Goal: Find specific page/section: Find specific page/section

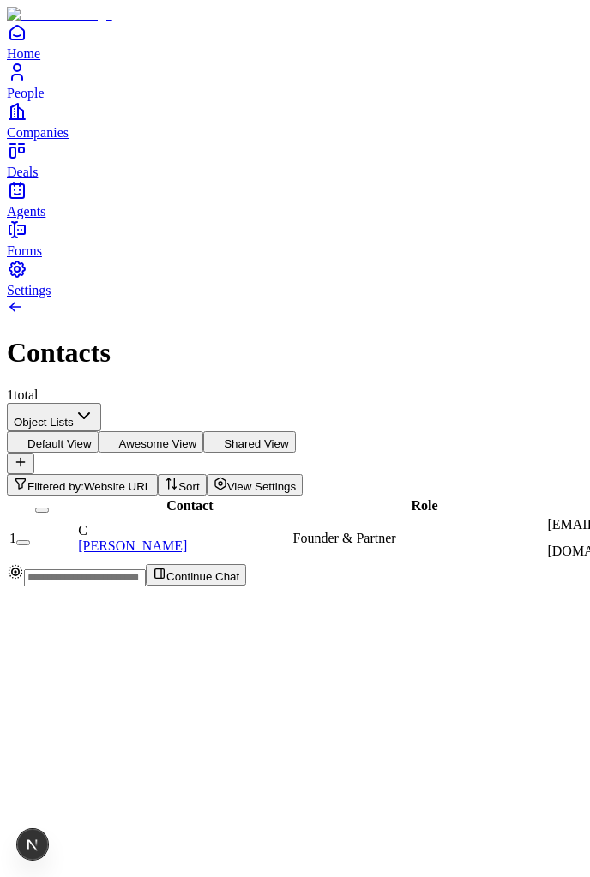
click at [333, 496] on div "Contact Role Email Phone LinkedIn URL Industry Location Company Company / Websi…" at bounding box center [295, 530] width 576 height 68
click at [397, 496] on div "Contact Role Email Phone LinkedIn URL Industry Location Company Company / Websi…" at bounding box center [295, 530] width 576 height 68
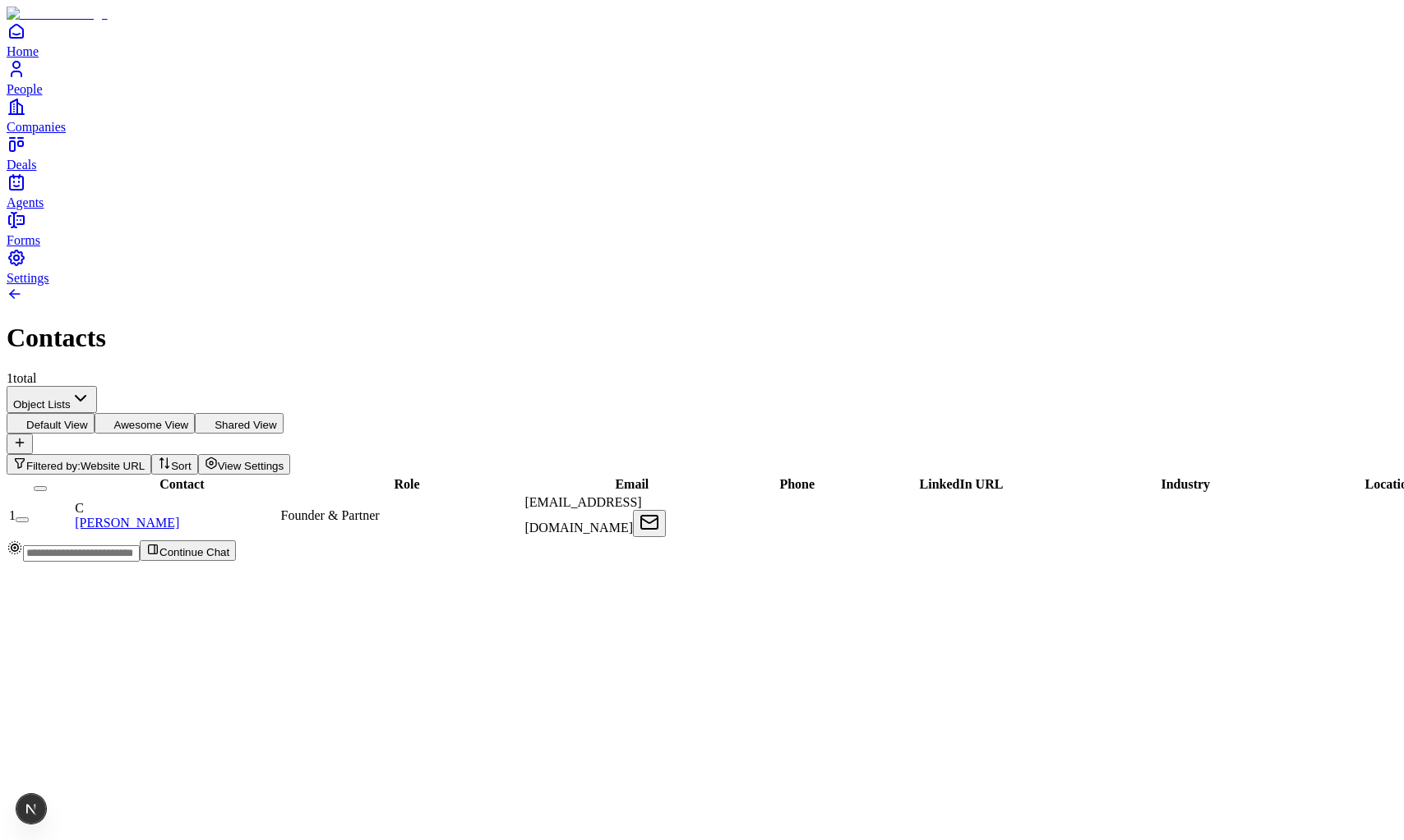
click at [145, 460] on span "Website URL" at bounding box center [112, 465] width 64 height 12
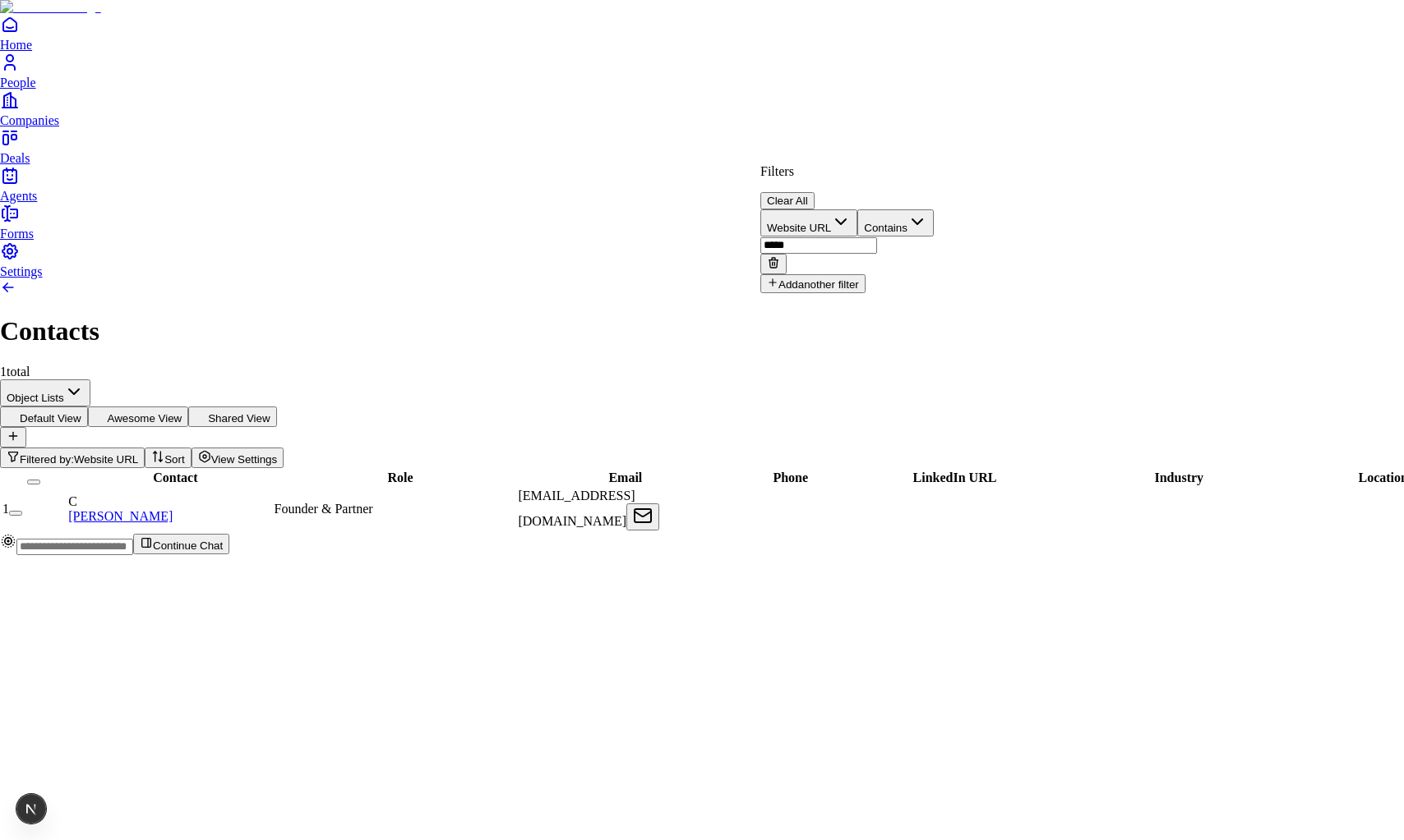
click at [815, 193] on button "Clear All" at bounding box center [787, 201] width 55 height 17
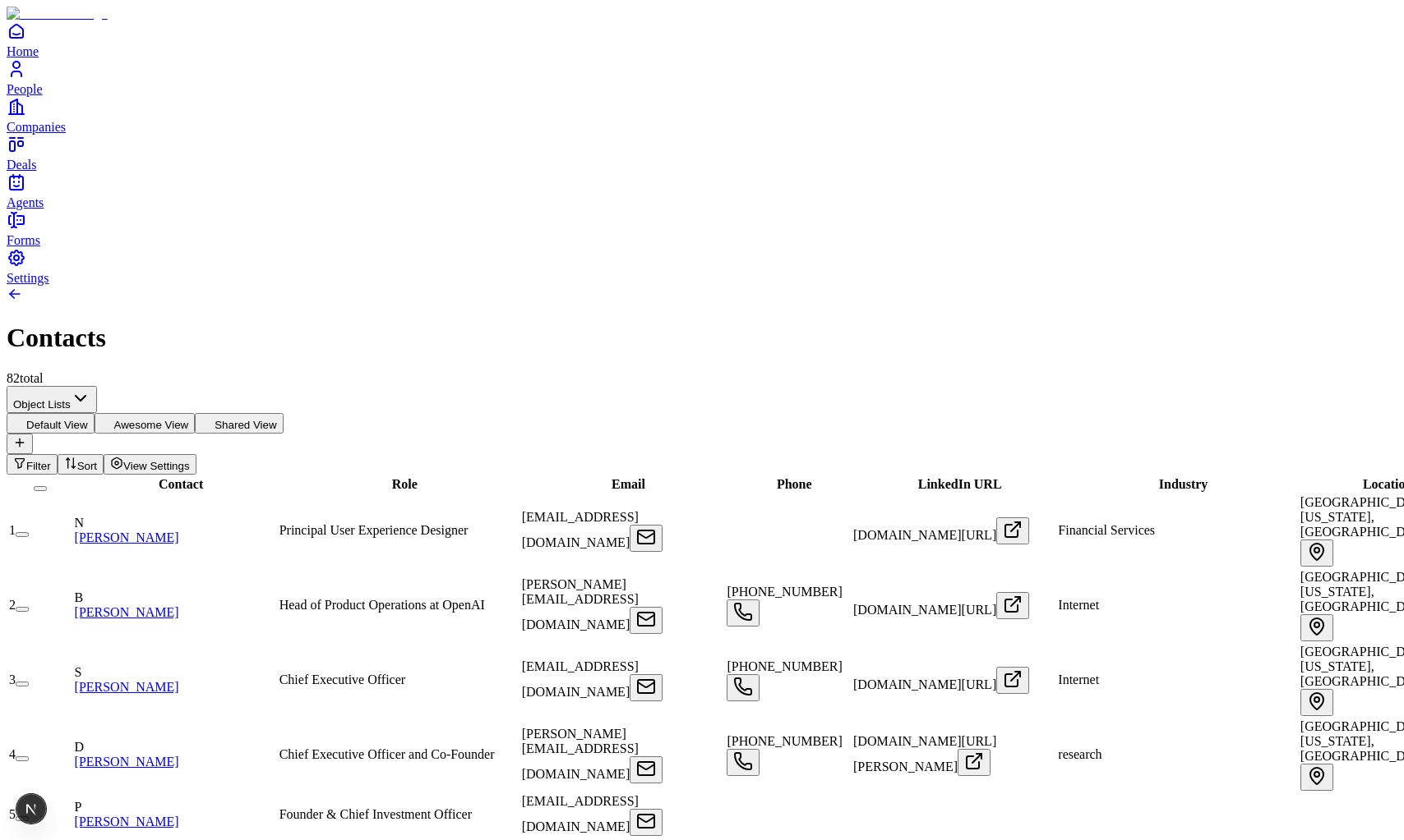
click at [378, 477] on div "Role" at bounding box center [400, 484] width 240 height 14
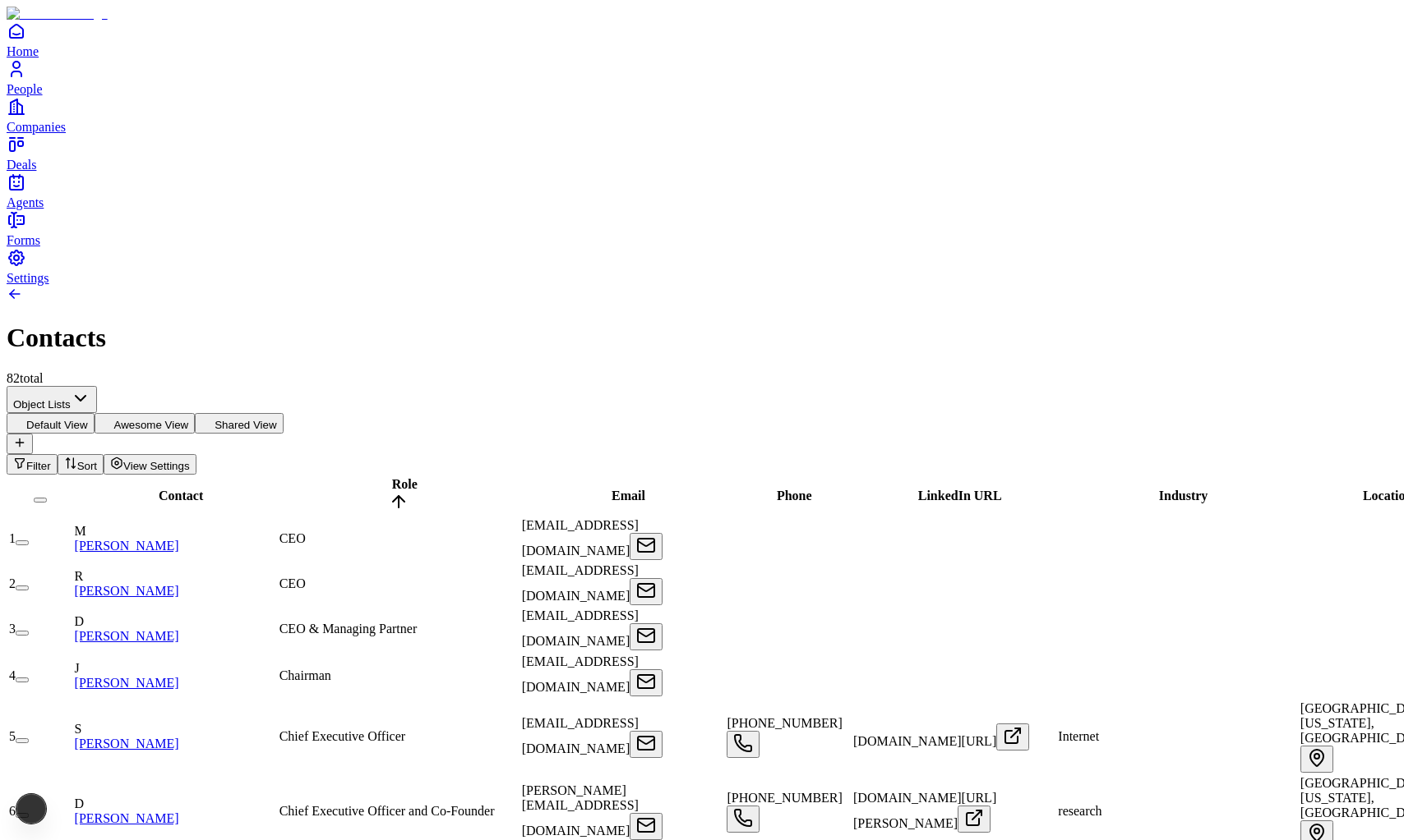
click at [392, 477] on span "Role" at bounding box center [404, 484] width 26 height 14
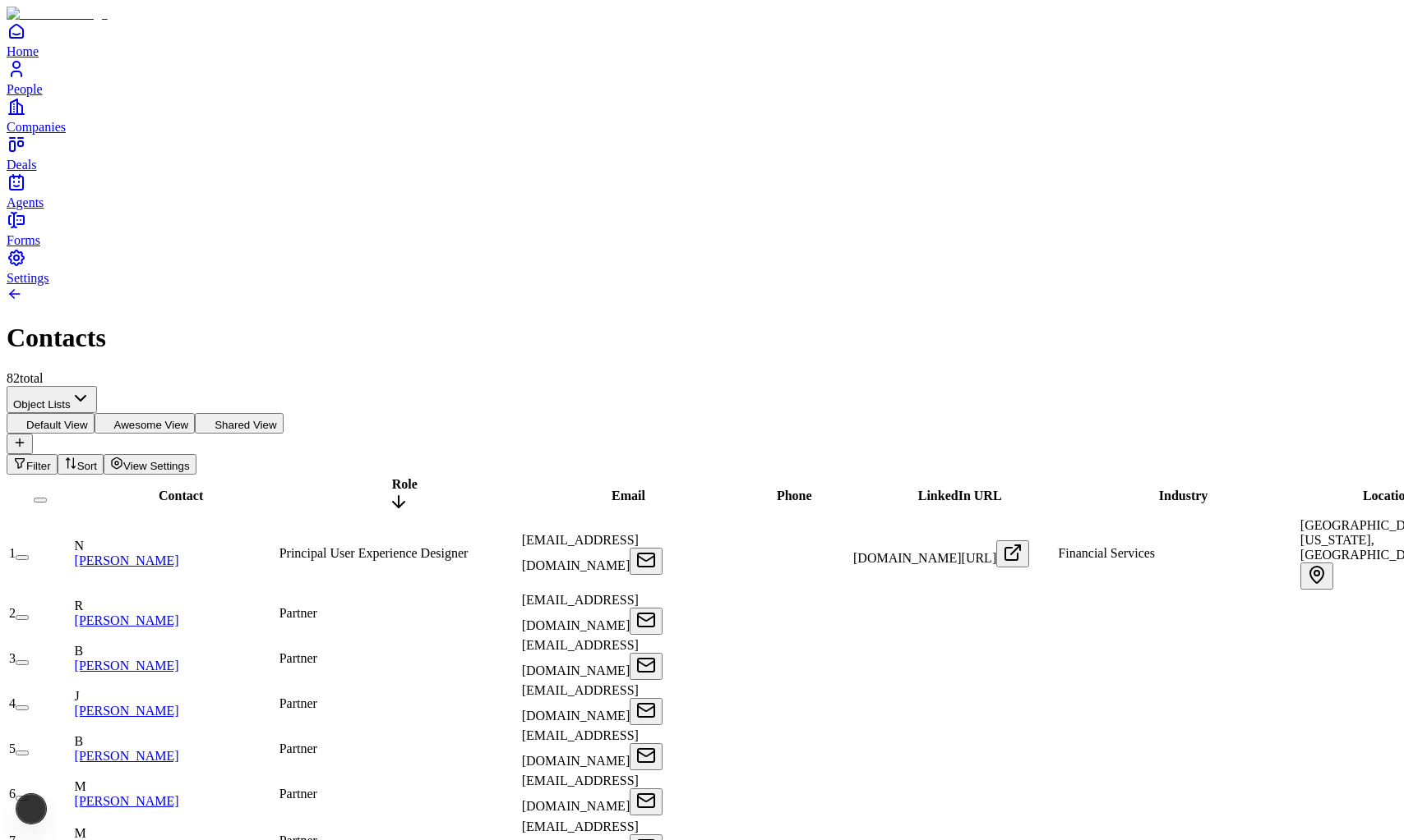
click at [392, 477] on span "Role" at bounding box center [404, 484] width 26 height 14
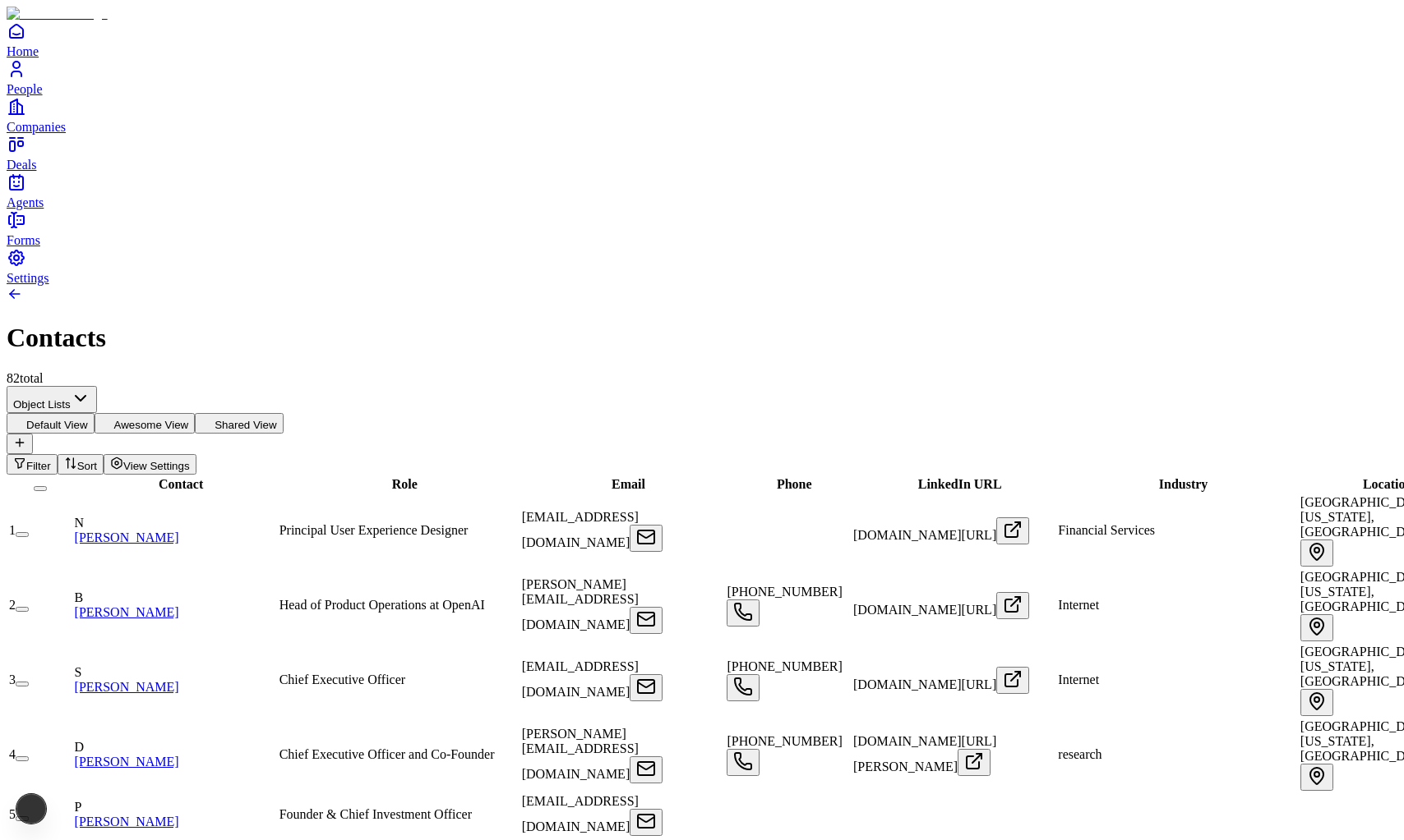
click at [170, 477] on span "Contact" at bounding box center [181, 484] width 44 height 14
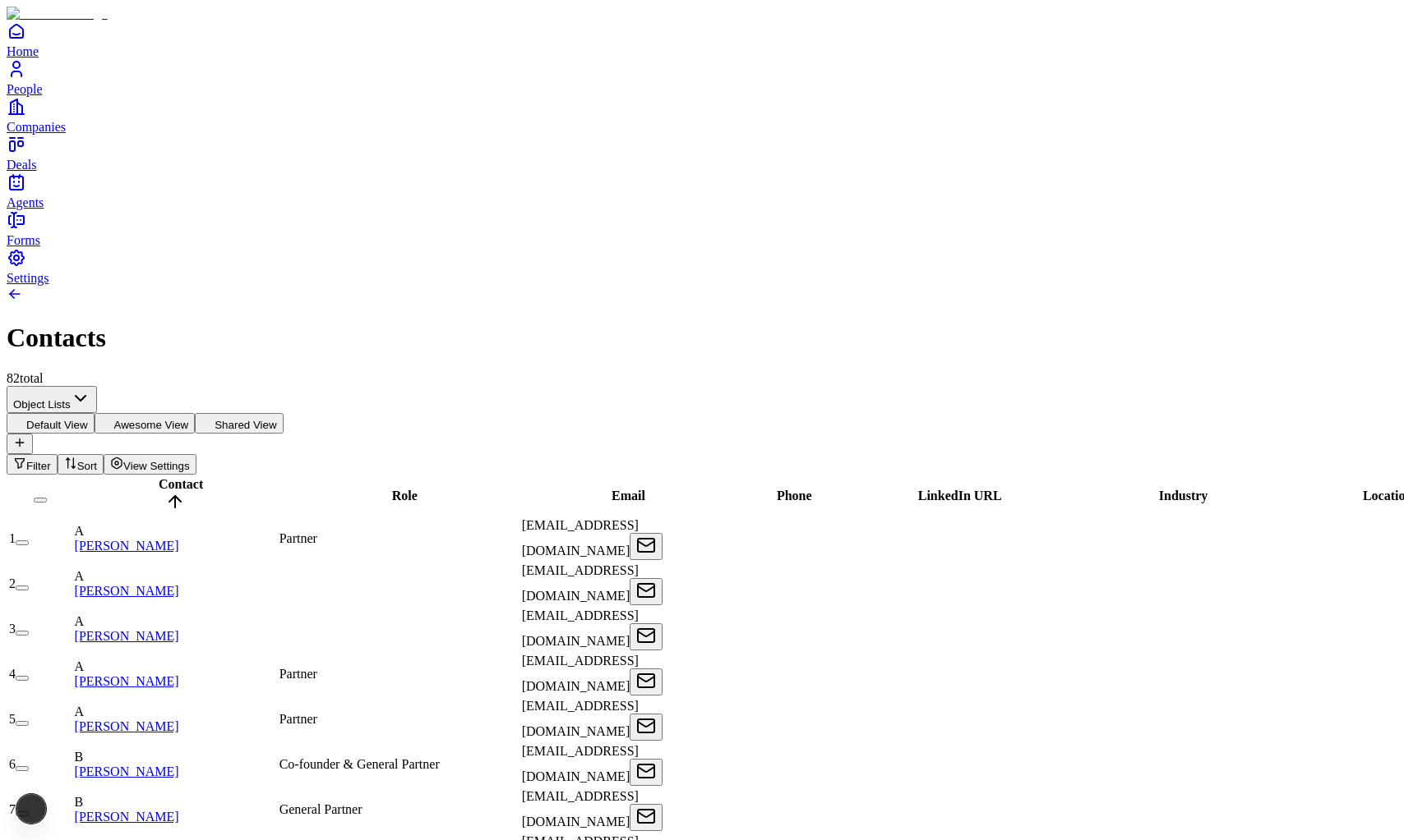
click at [170, 477] on span "Contact" at bounding box center [181, 484] width 44 height 14
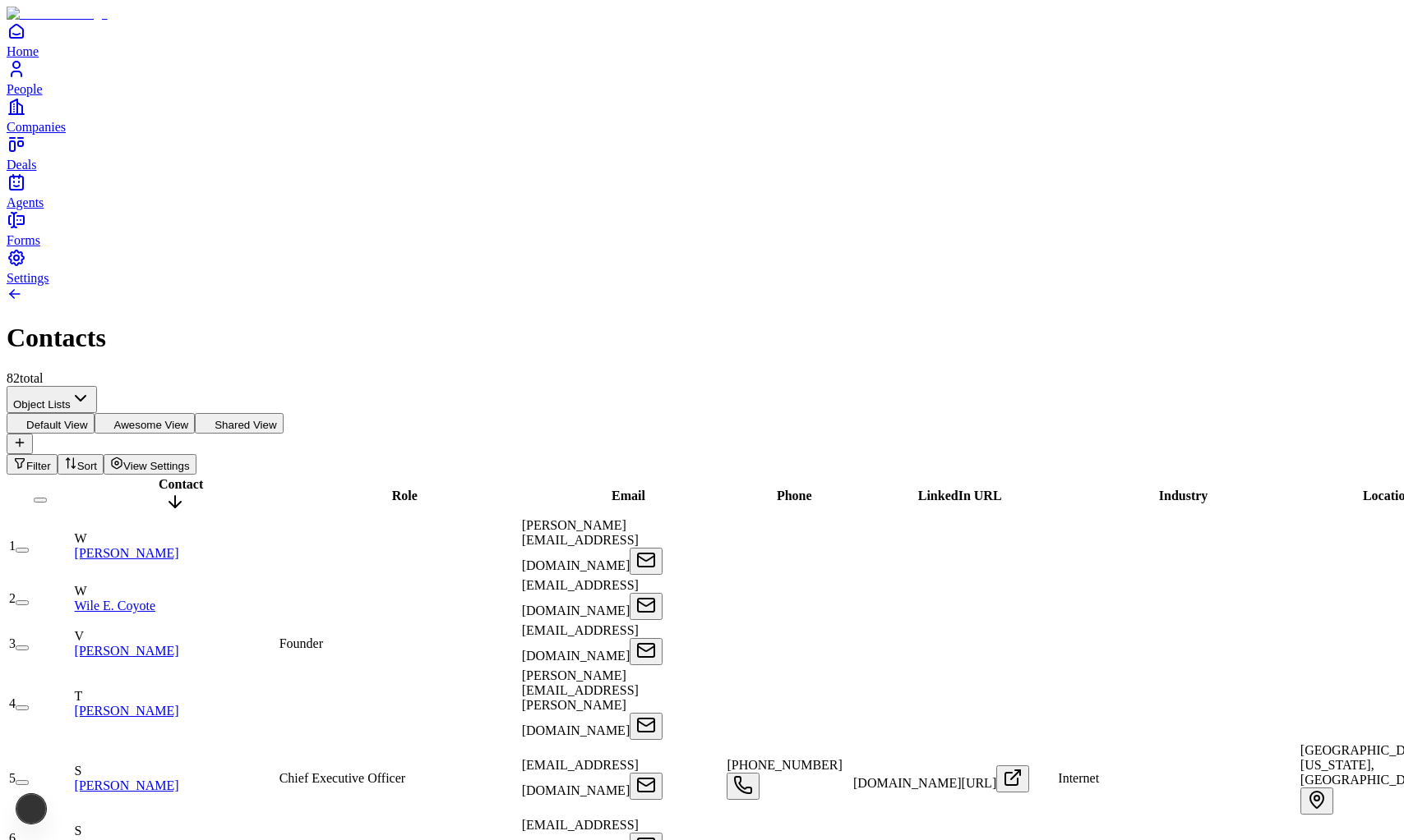
click at [170, 477] on span "Contact" at bounding box center [181, 484] width 44 height 14
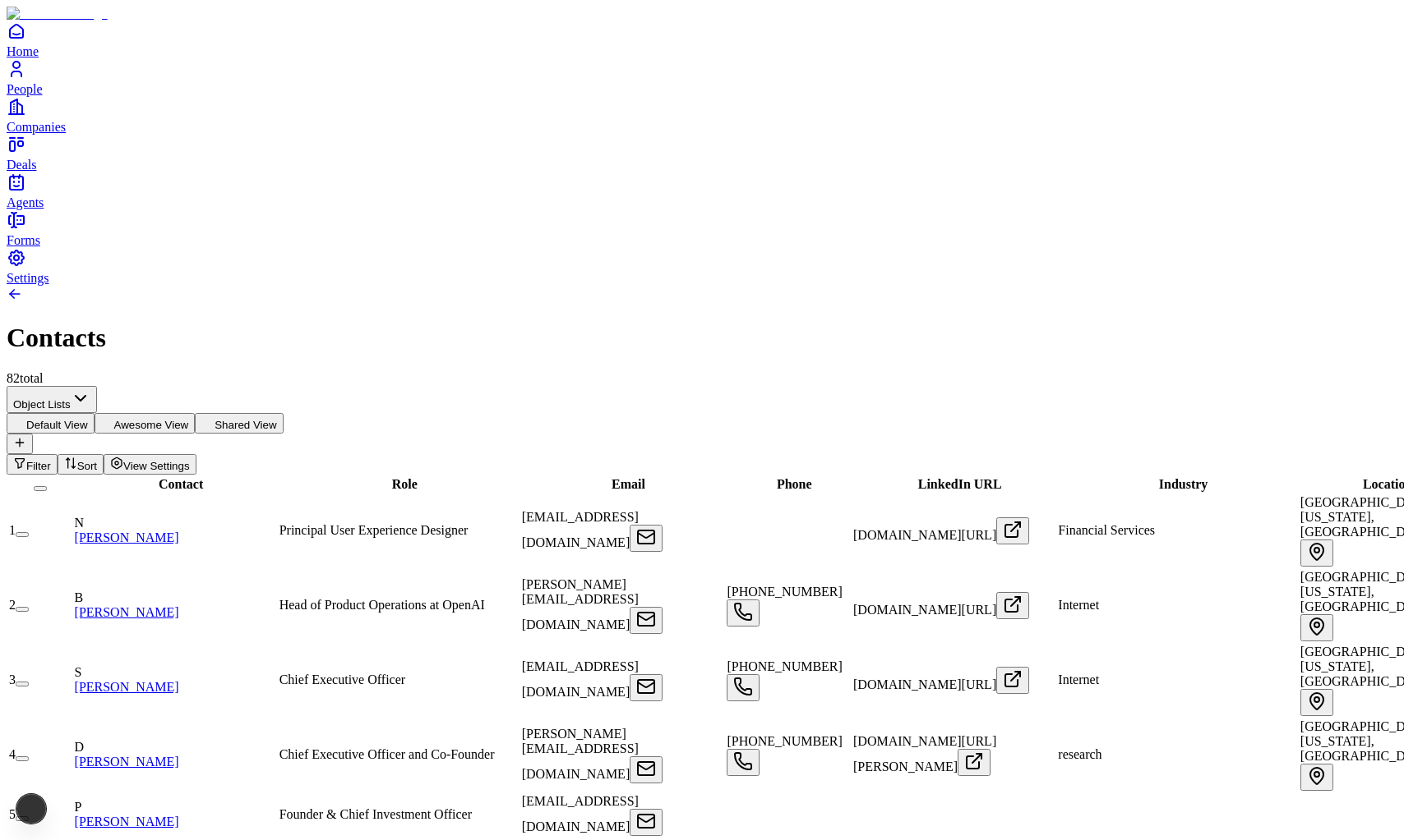
click at [623, 477] on span "Email" at bounding box center [628, 484] width 34 height 14
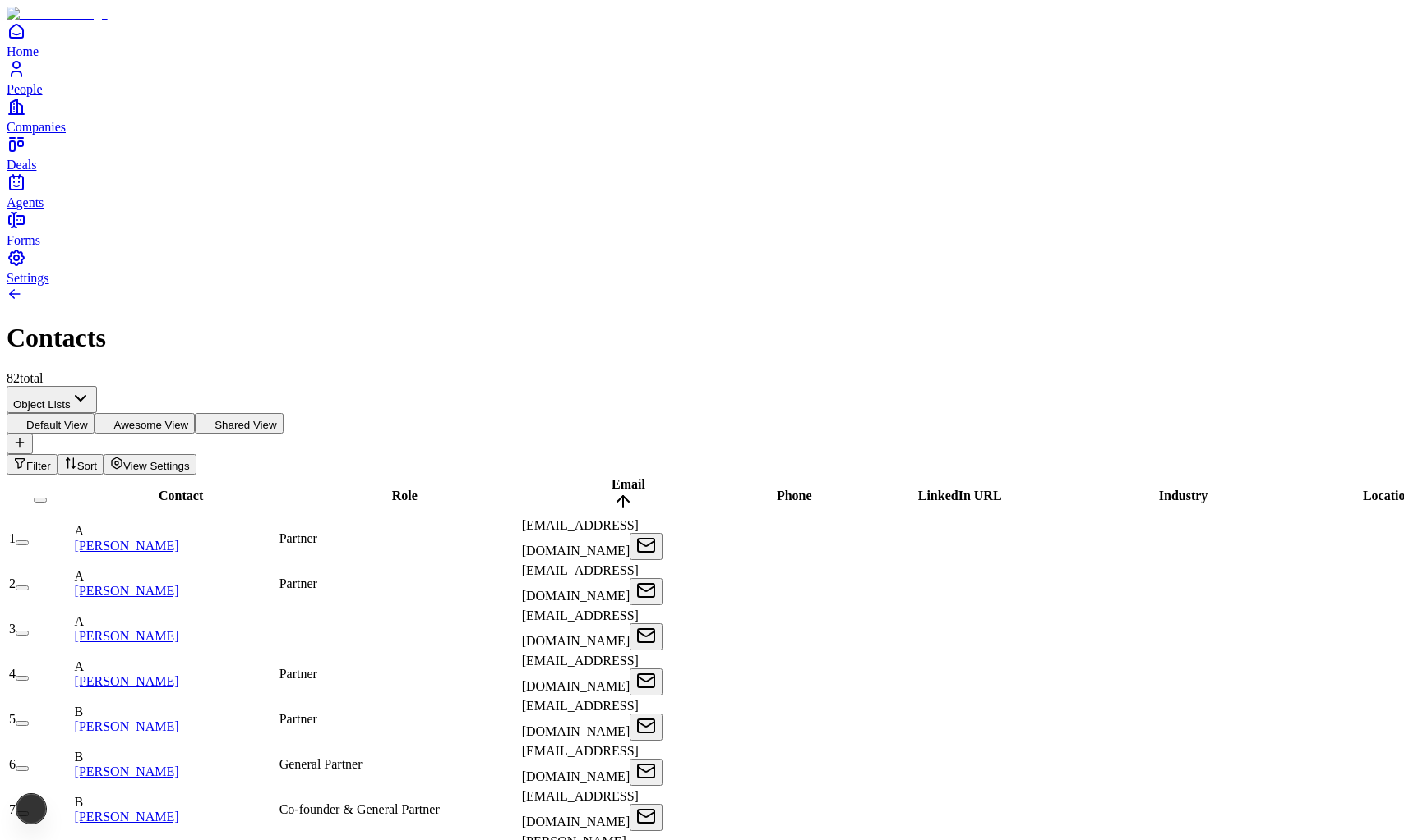
click at [623, 477] on span "Email" at bounding box center [628, 484] width 34 height 14
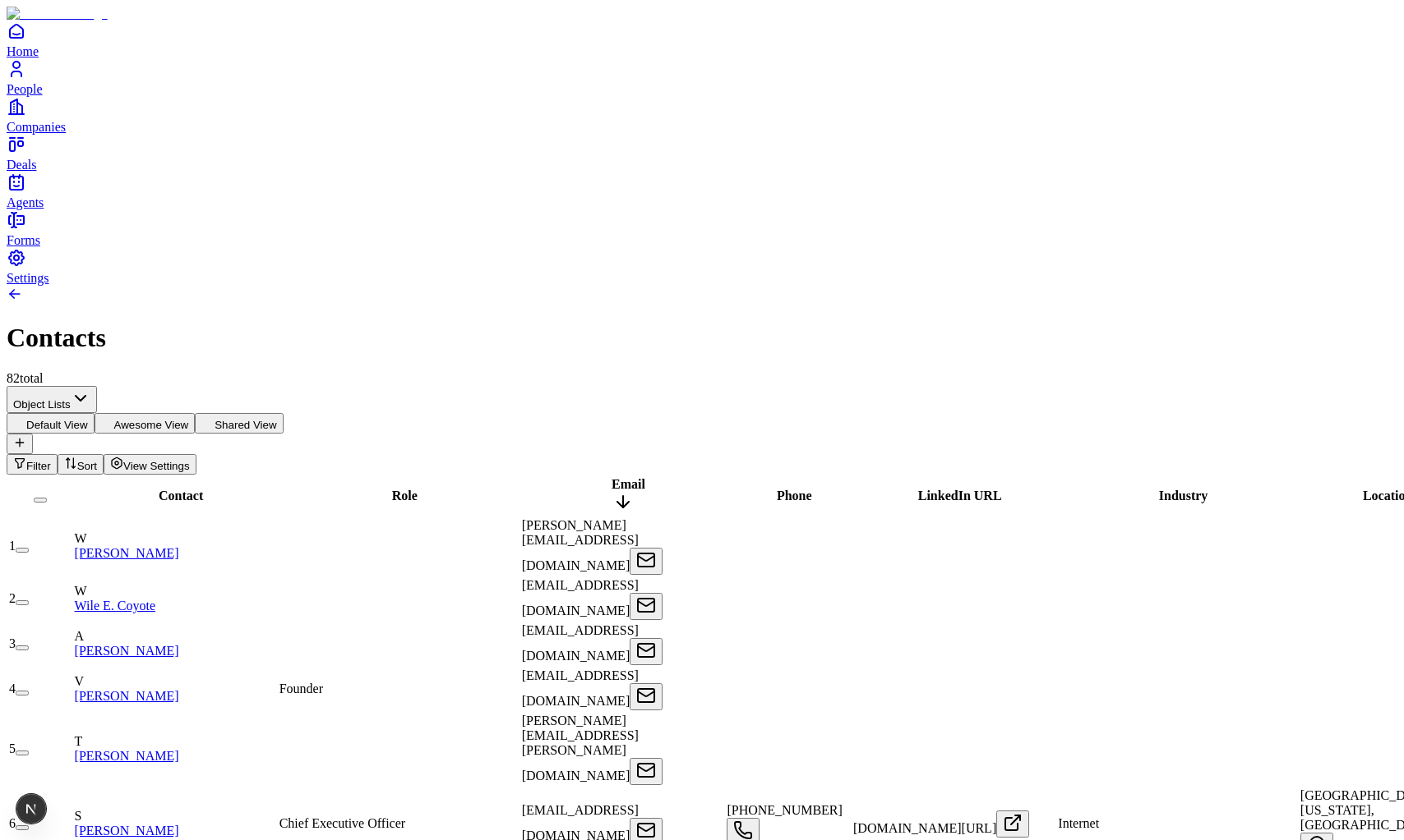
click at [623, 477] on span "Email" at bounding box center [628, 484] width 34 height 14
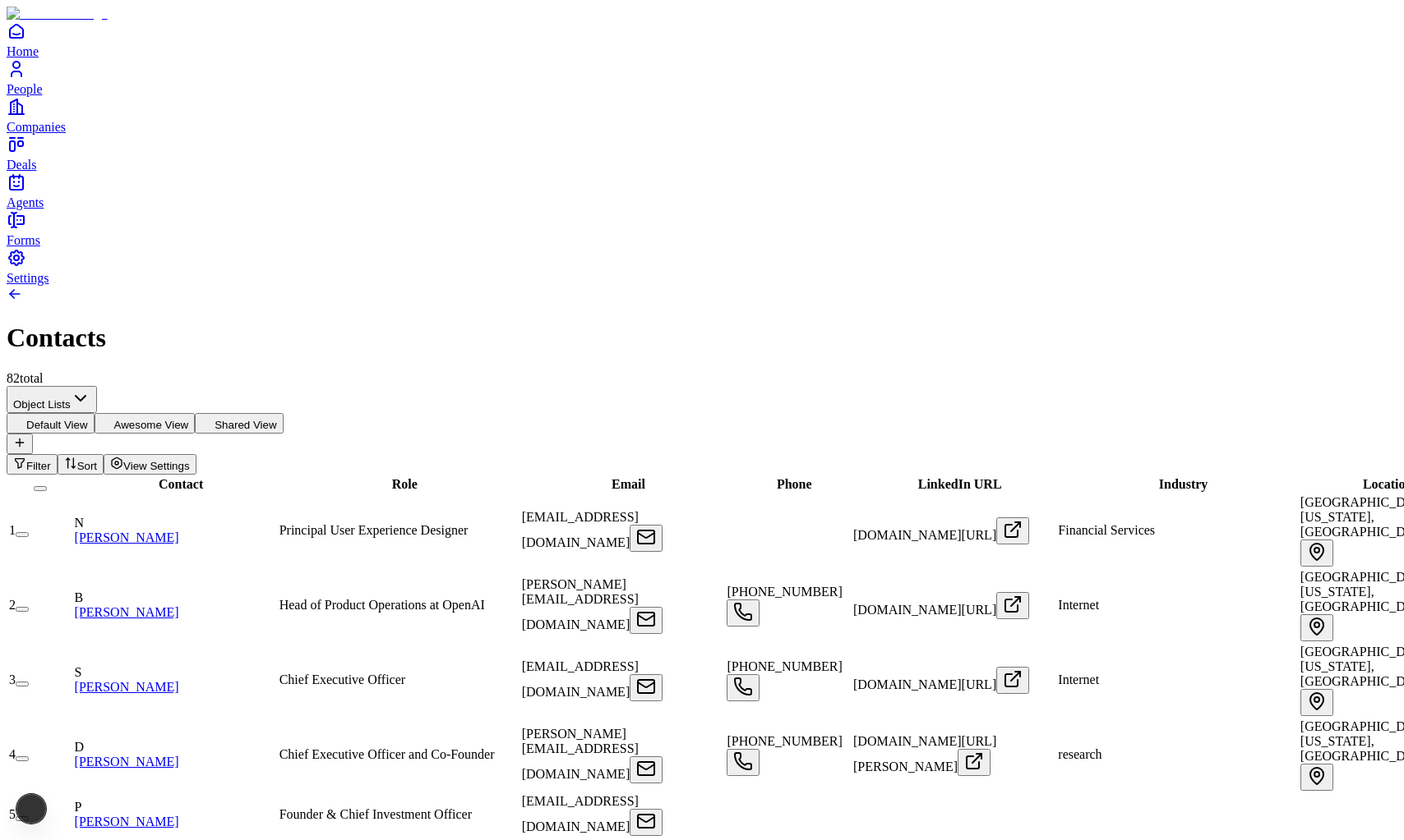
scroll to position [0, 389]
click at [918, 477] on span "LinkedIn URL" at bounding box center [959, 484] width 83 height 14
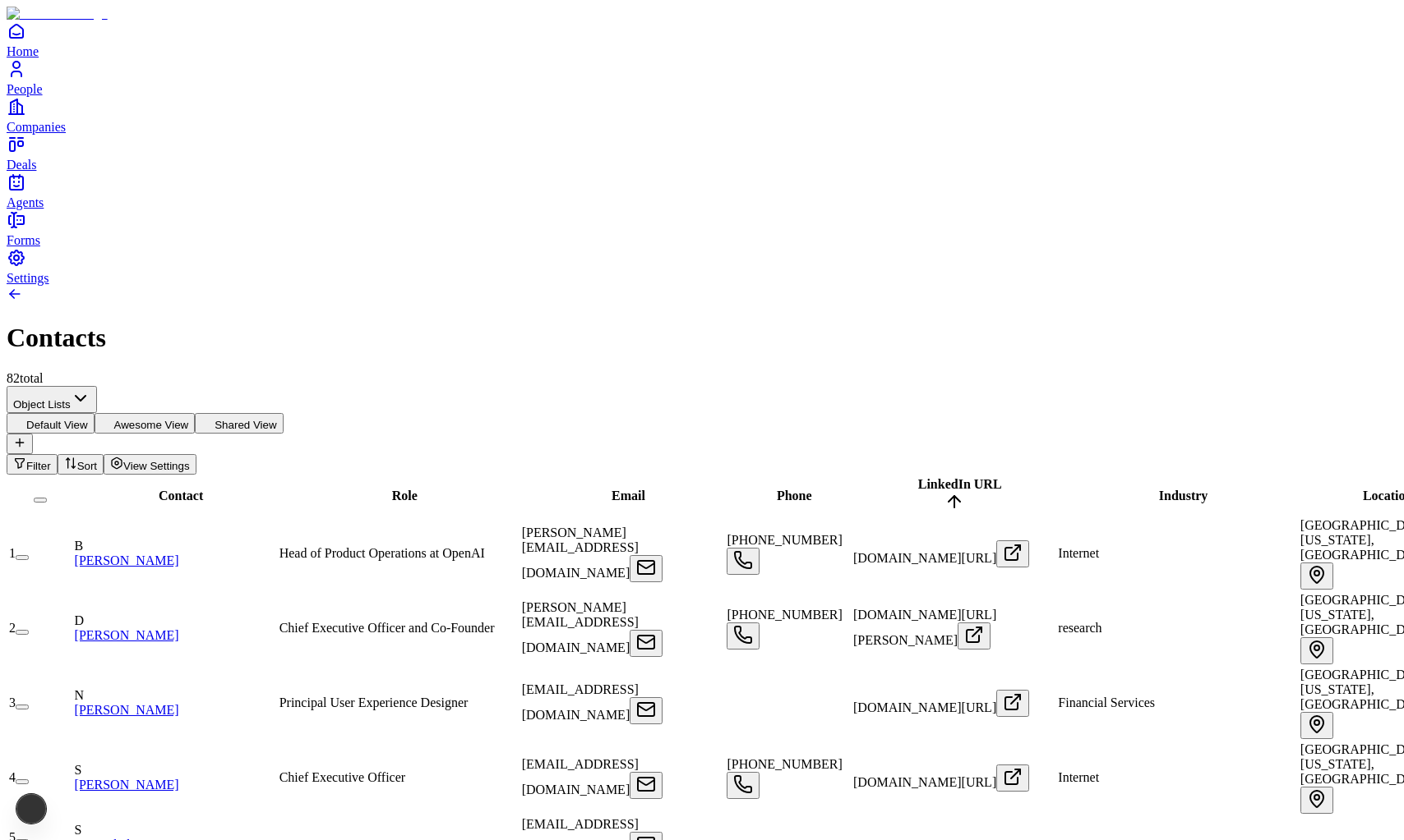
click at [918, 477] on span "LinkedIn URL" at bounding box center [959, 484] width 83 height 14
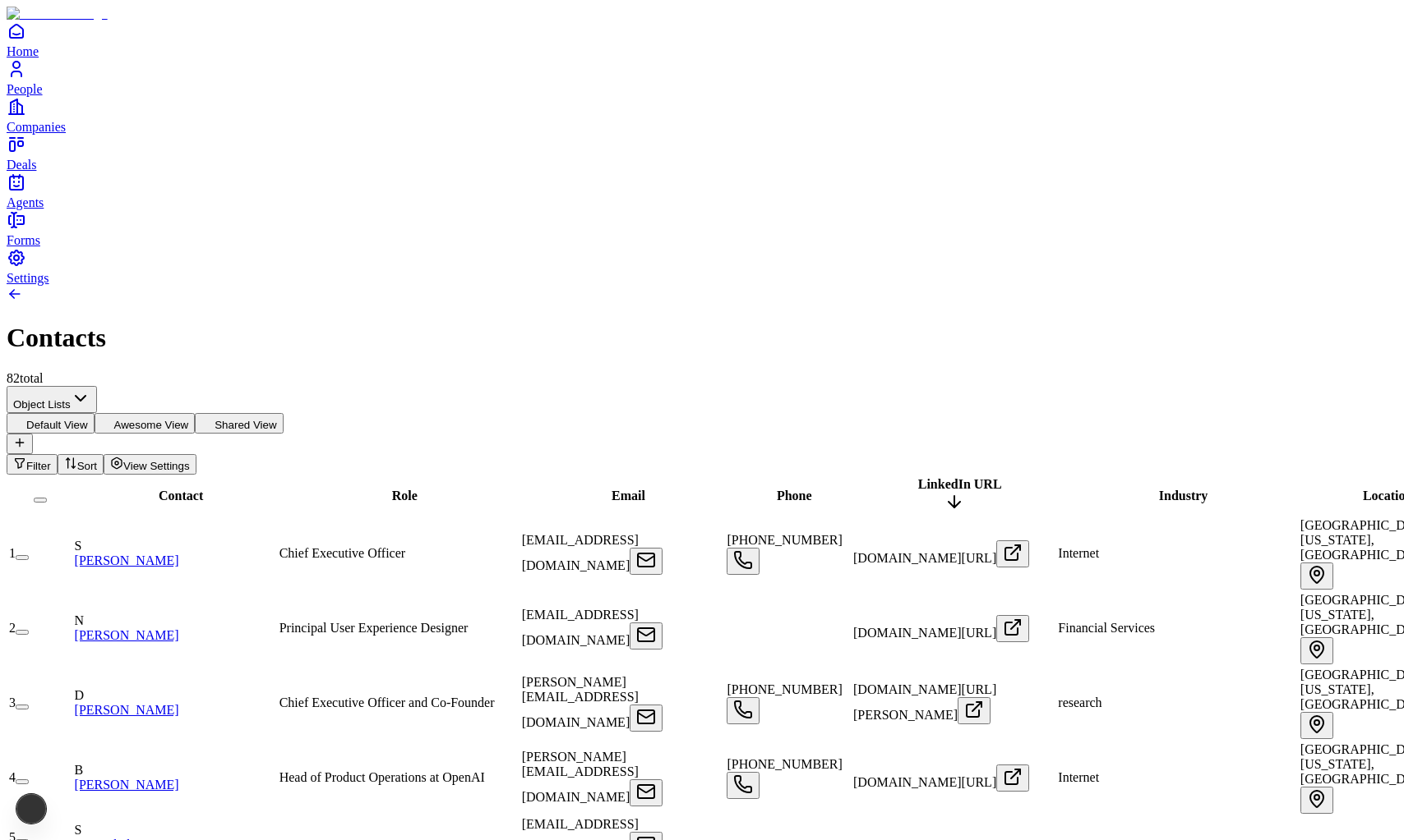
click at [918, 477] on span "LinkedIn URL" at bounding box center [959, 484] width 83 height 14
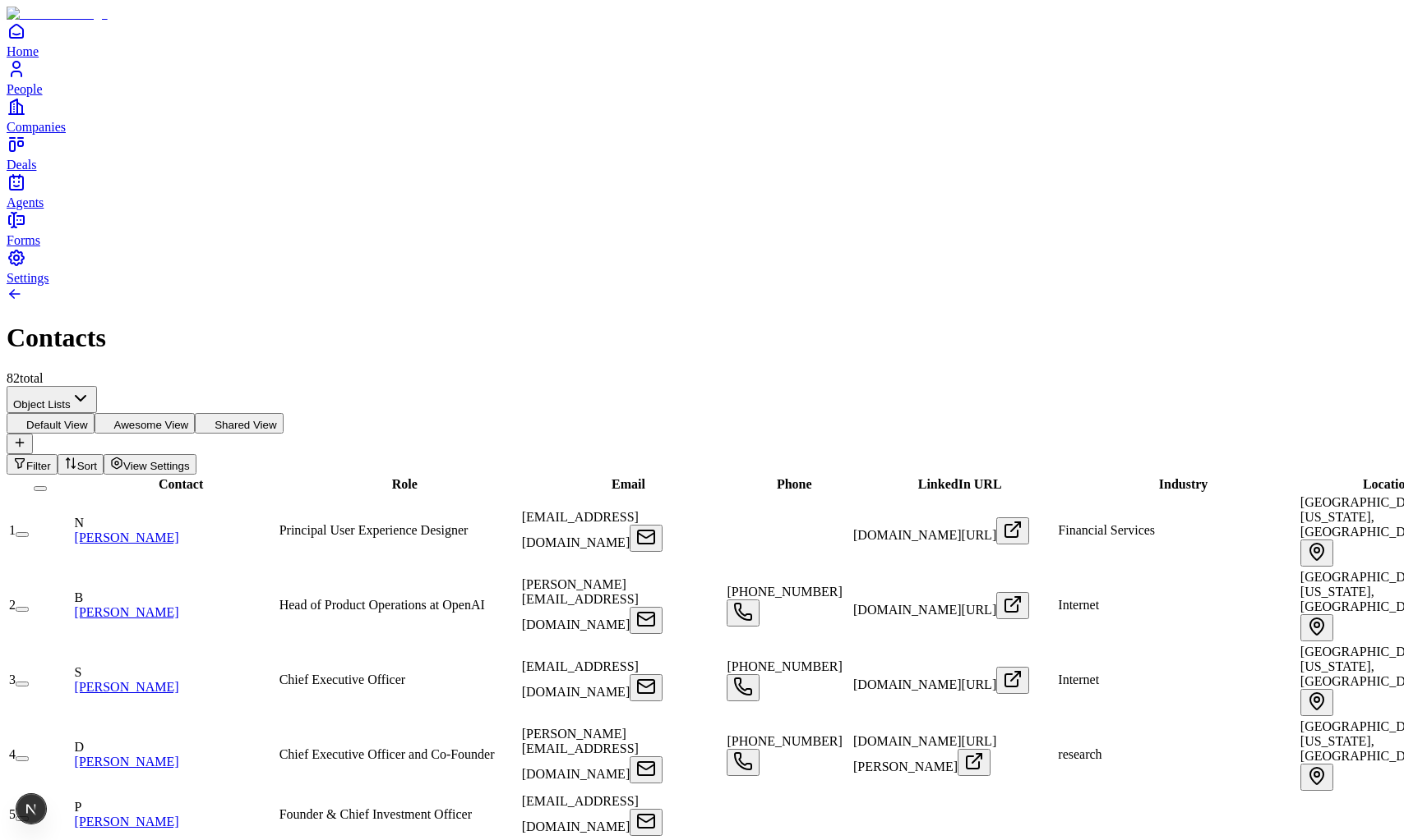
click at [1058, 477] on div "Industry" at bounding box center [1178, 484] width 240 height 14
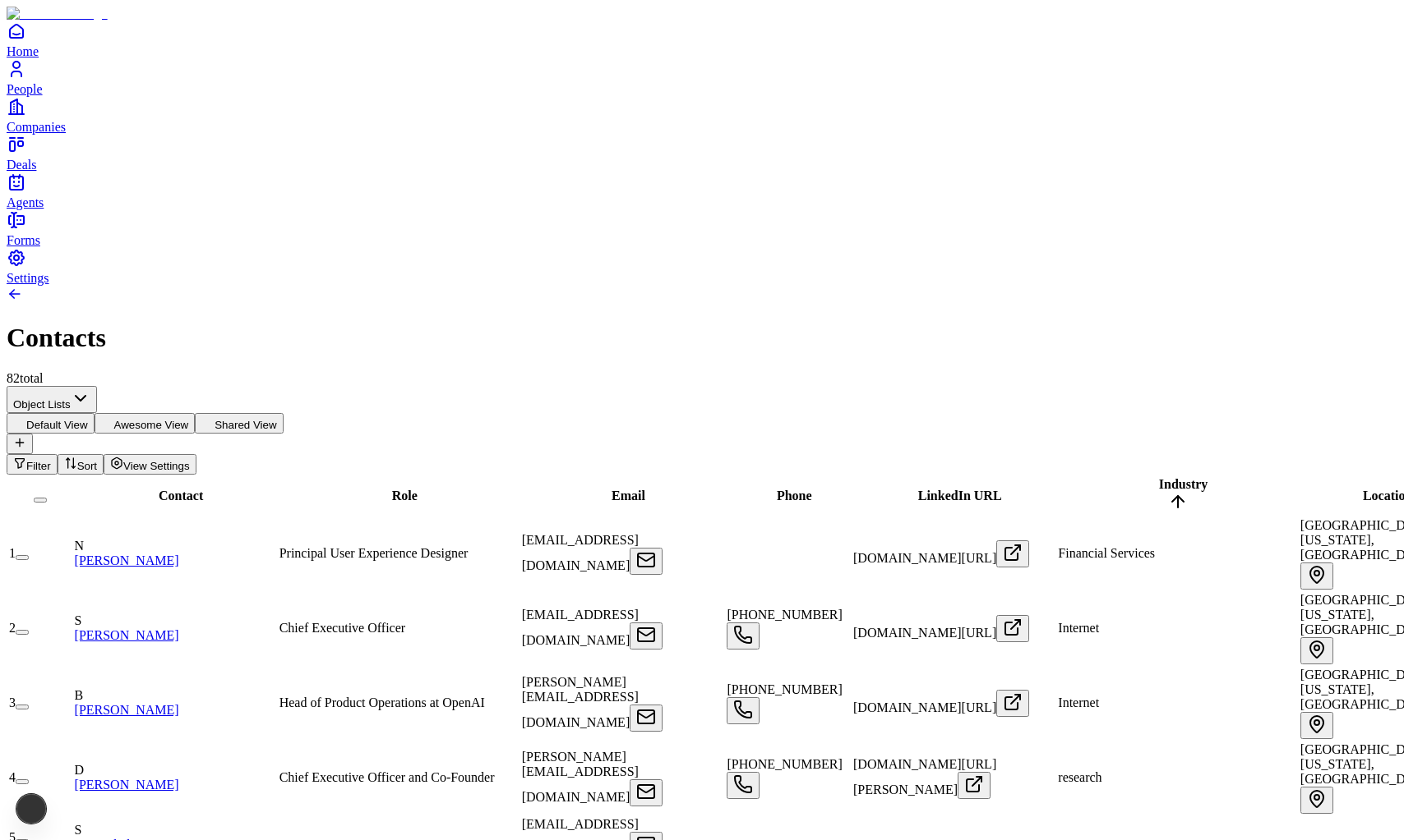
click at [1159, 477] on span "Industry" at bounding box center [1183, 484] width 49 height 14
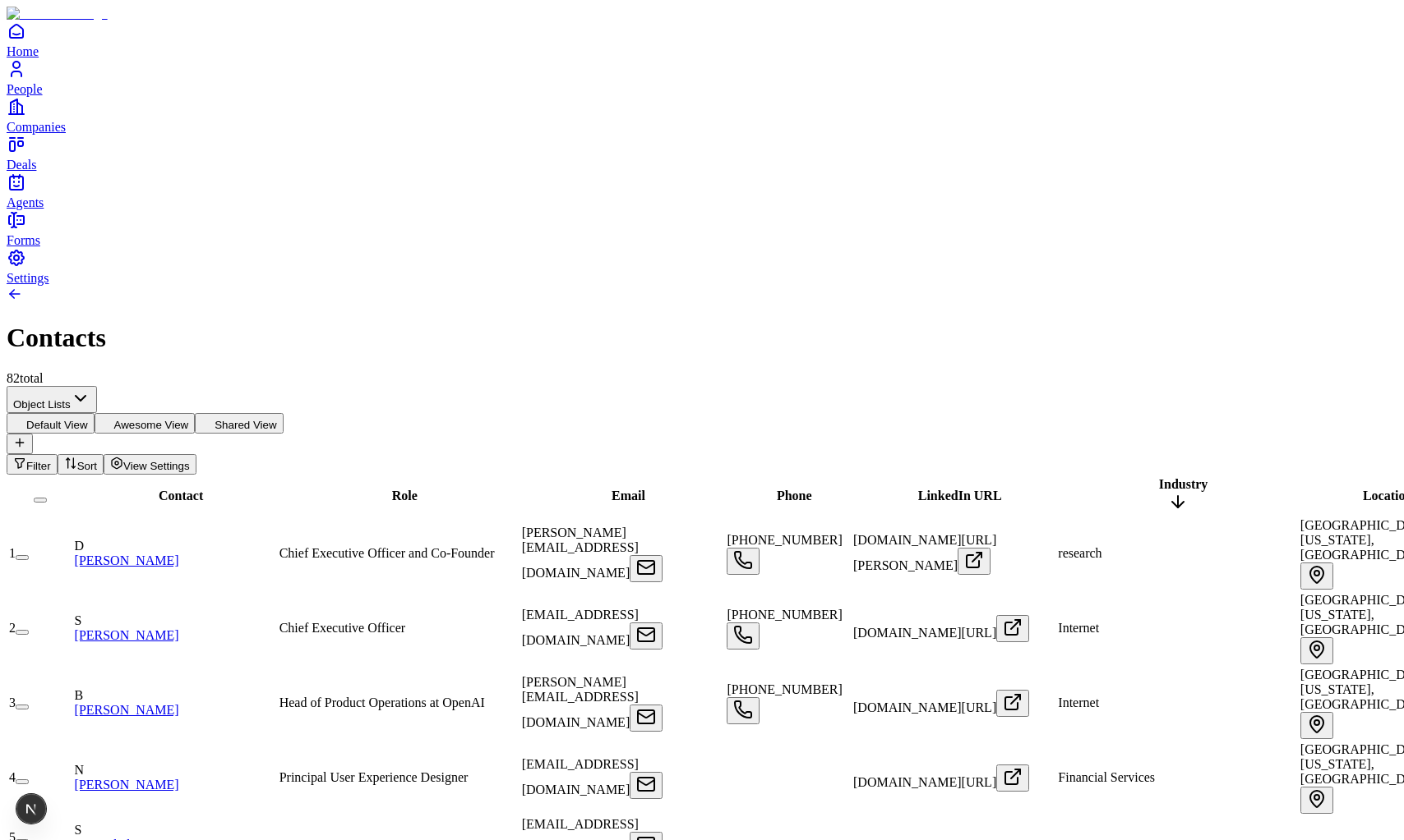
click at [1159, 477] on span "Industry" at bounding box center [1183, 484] width 49 height 14
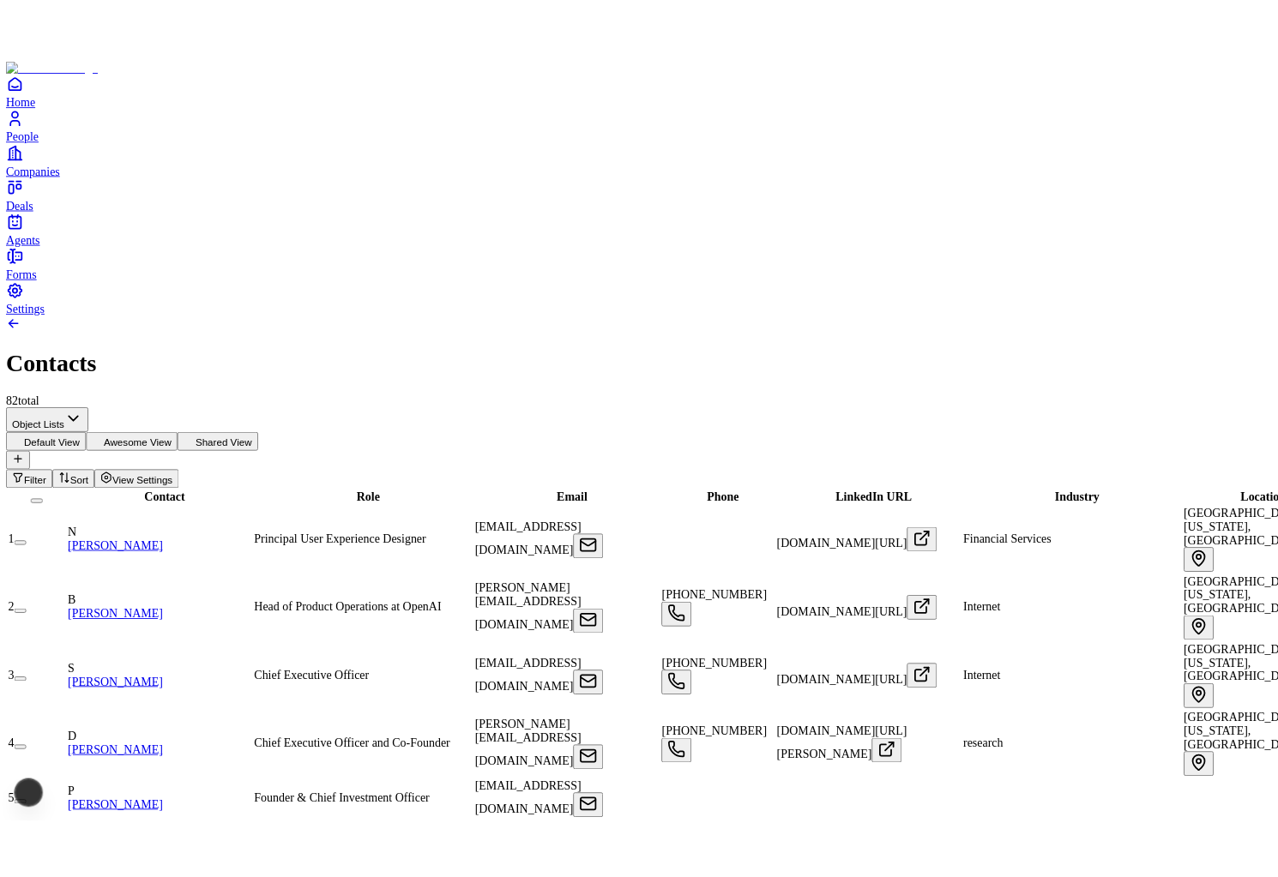
scroll to position [0, 523]
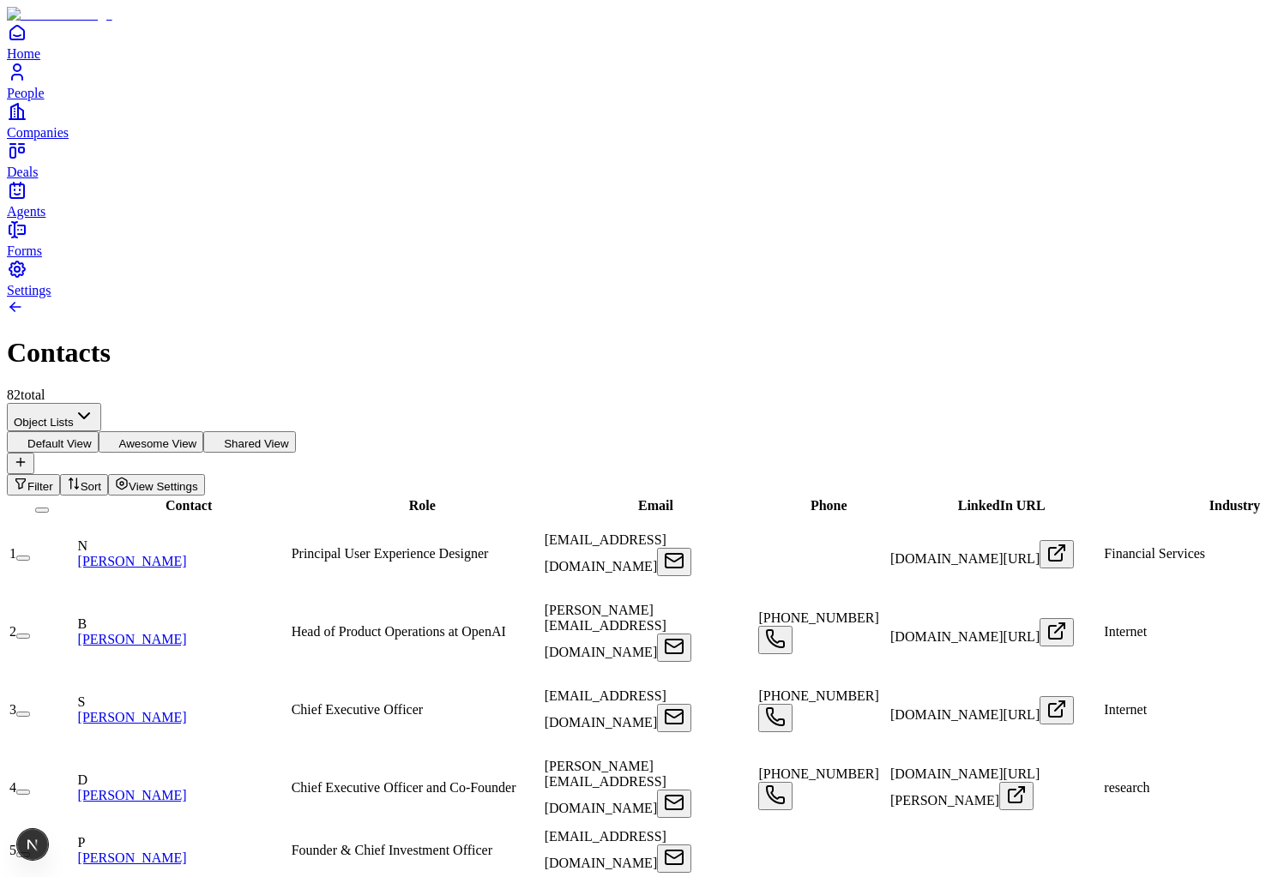
scroll to position [0, 710]
click at [53, 480] on span "Filter" at bounding box center [40, 486] width 26 height 13
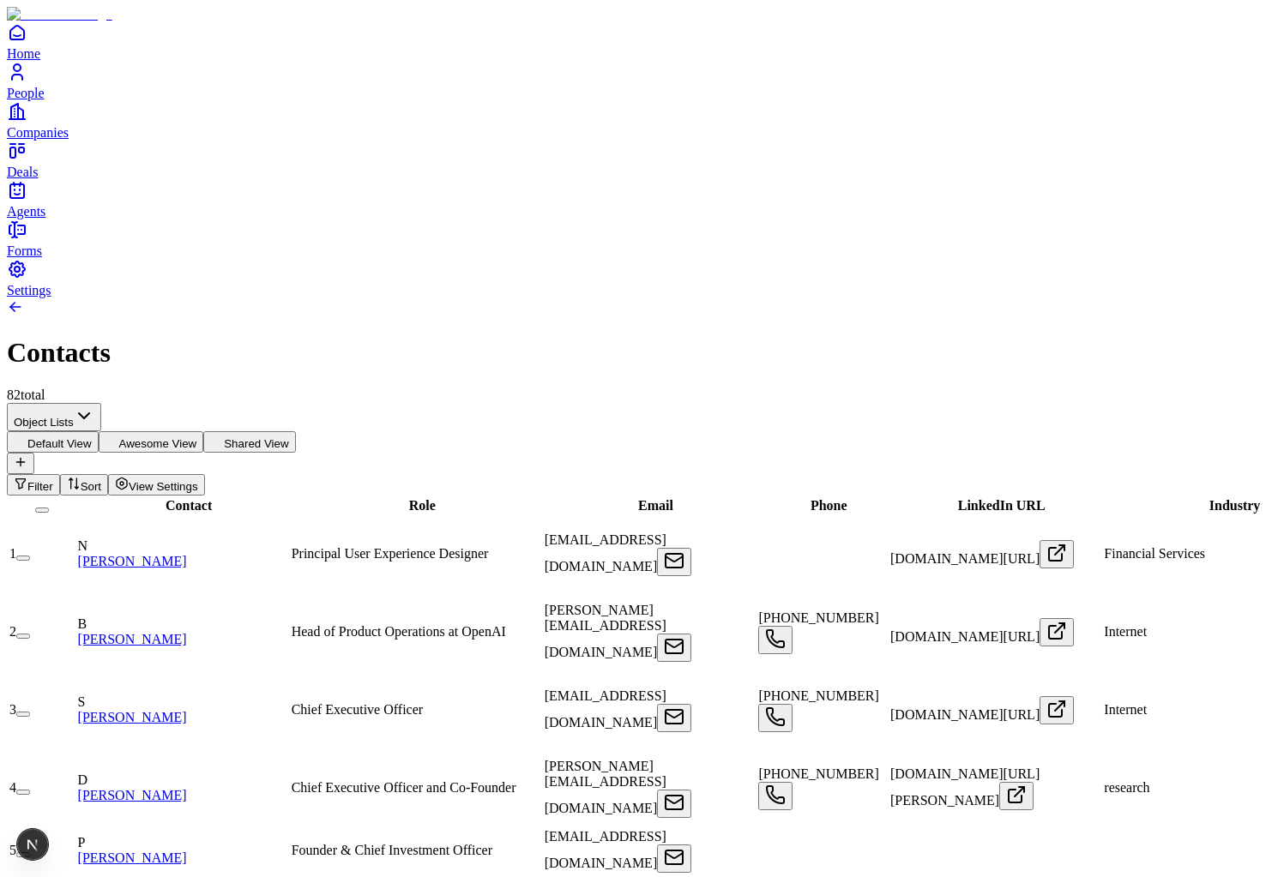
click at [198, 480] on span "View Settings" at bounding box center [163, 486] width 69 height 13
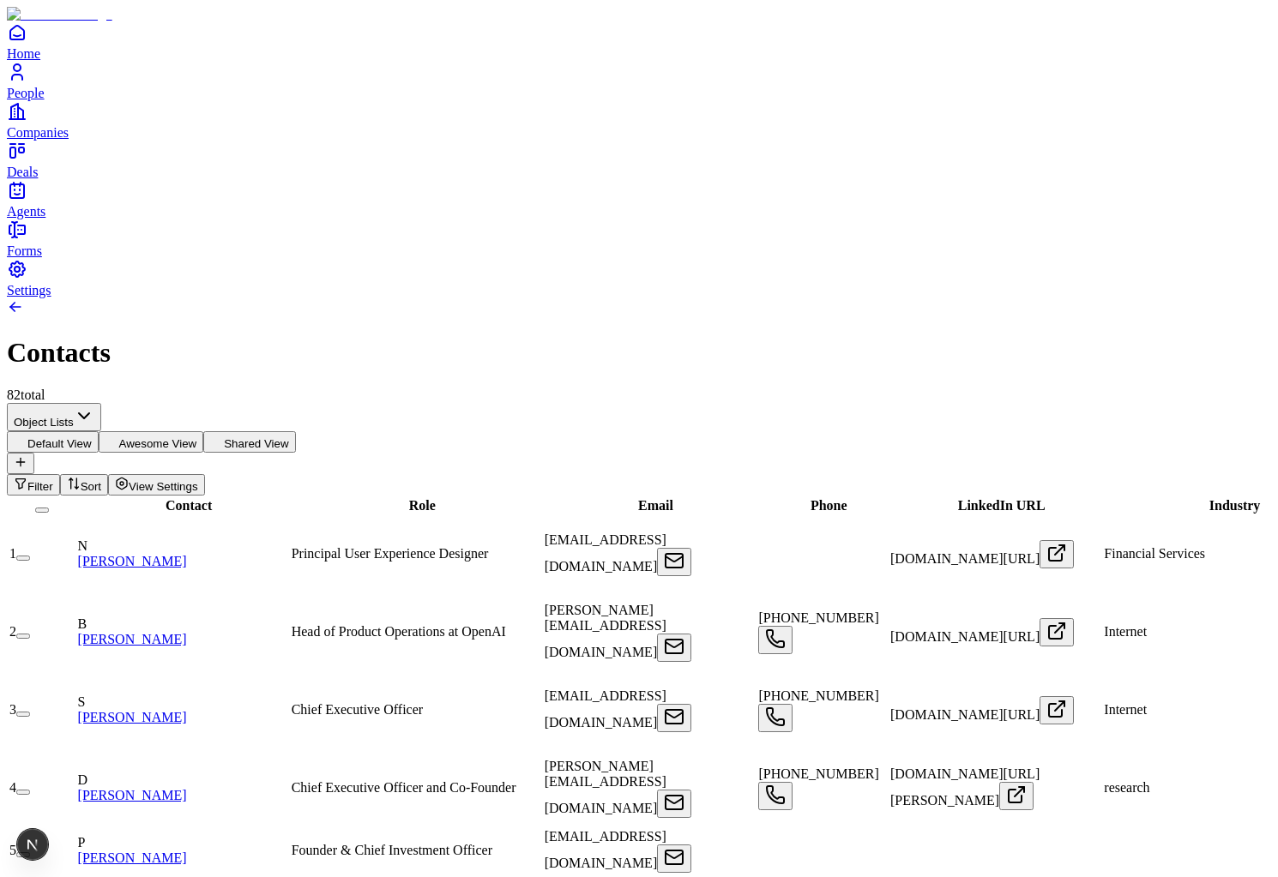
click at [204, 431] on button "Awesome View" at bounding box center [152, 441] width 106 height 21
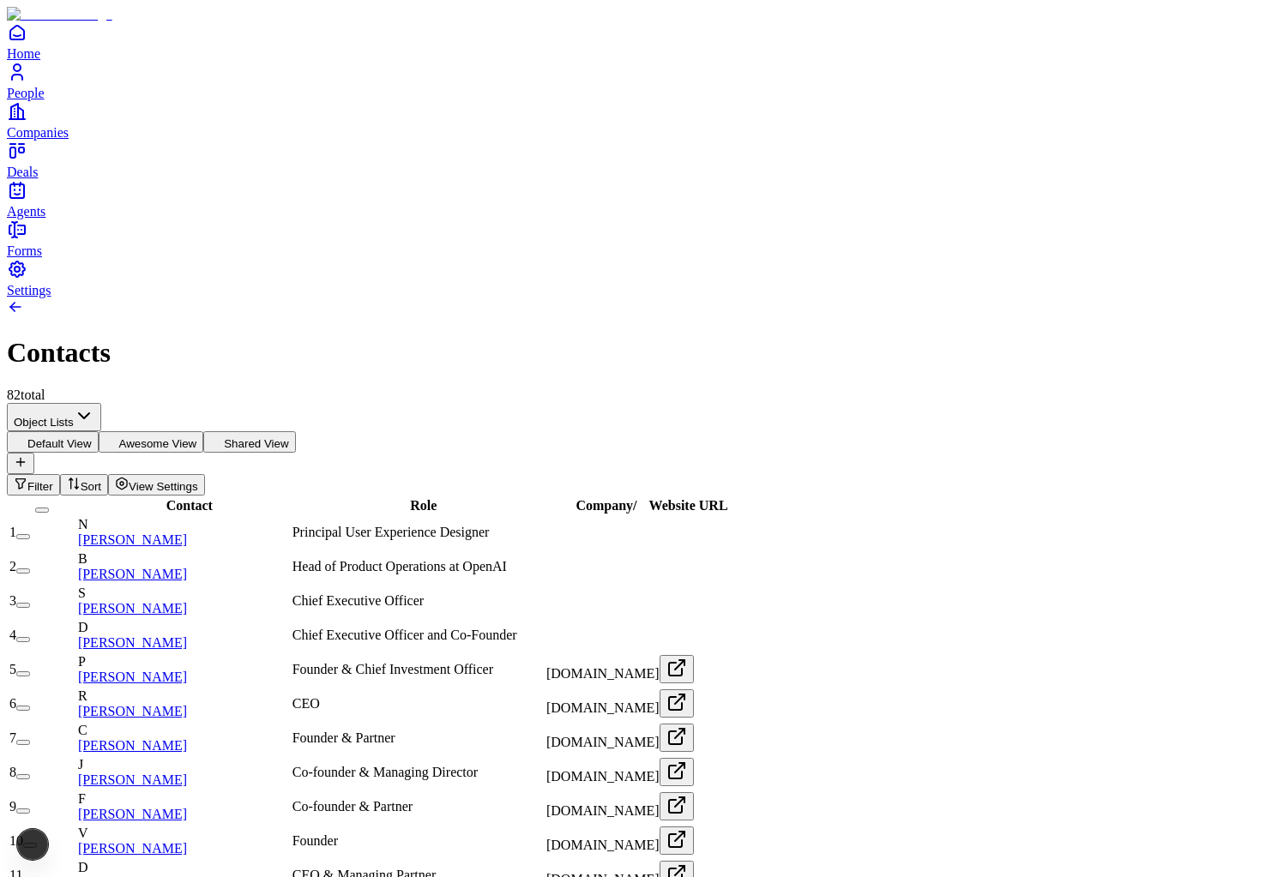
scroll to position [0, 0]
click at [224, 434] on icon at bounding box center [217, 441] width 14 height 14
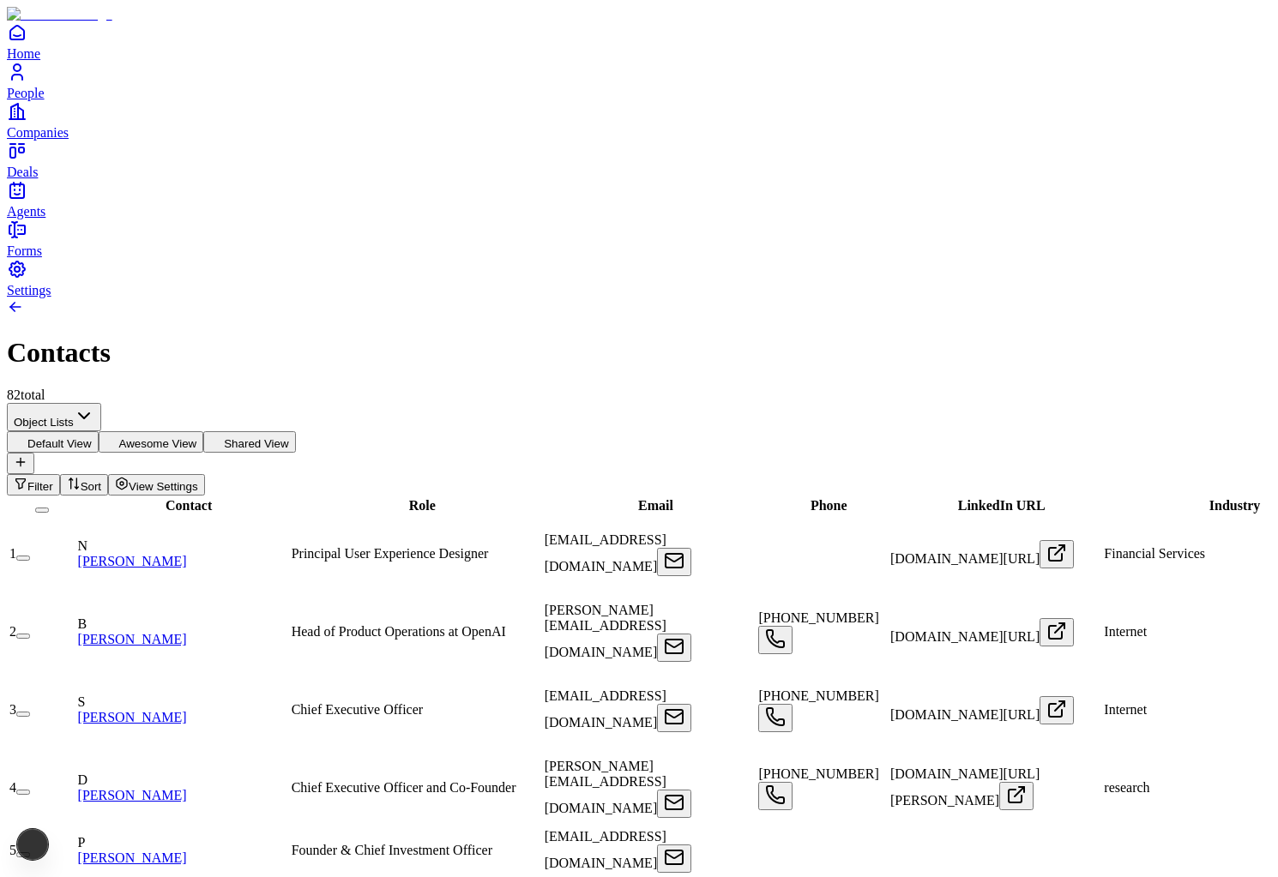
click at [99, 431] on button "Default View" at bounding box center [53, 441] width 92 height 21
click at [204, 431] on button "Awesome View" at bounding box center [152, 441] width 106 height 21
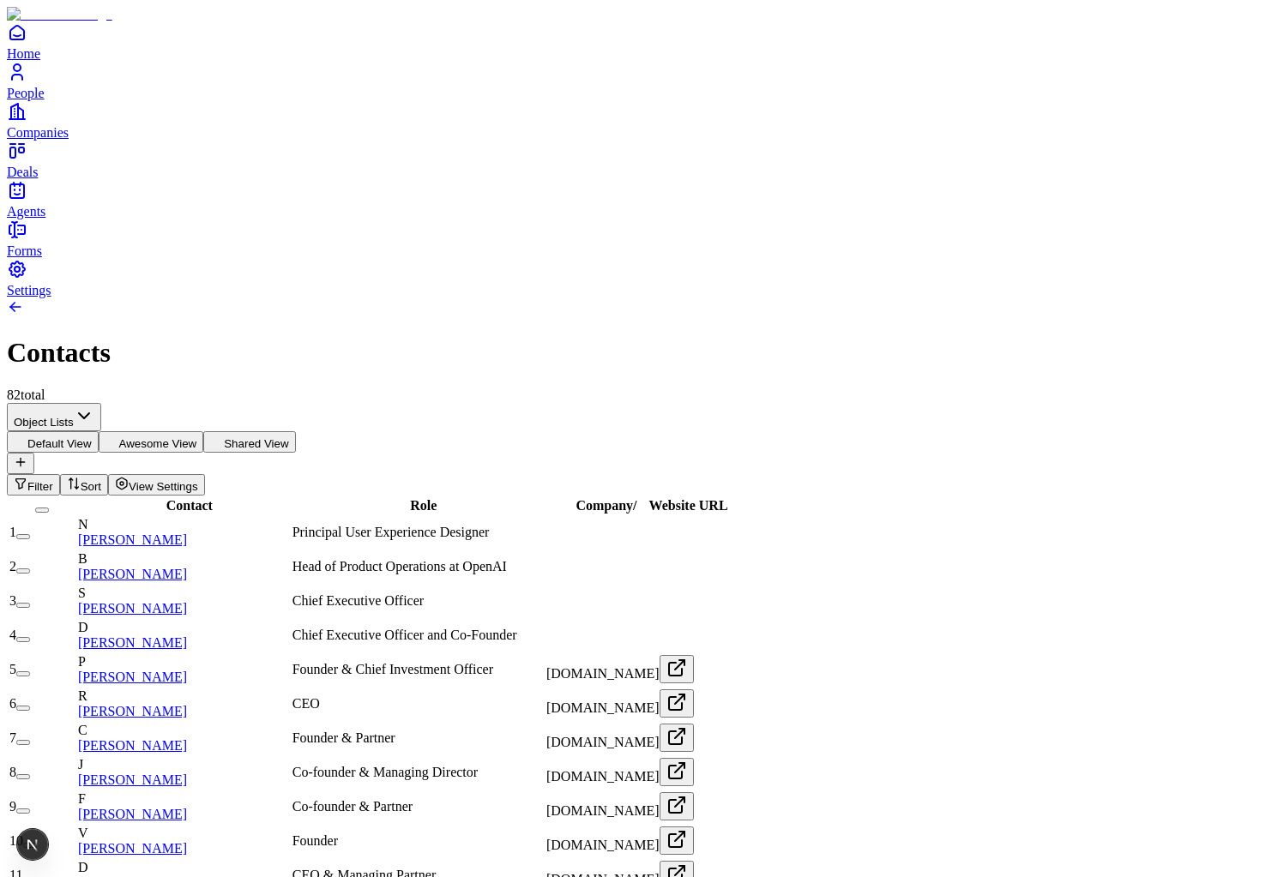
click at [295, 431] on button "Shared View" at bounding box center [249, 441] width 92 height 21
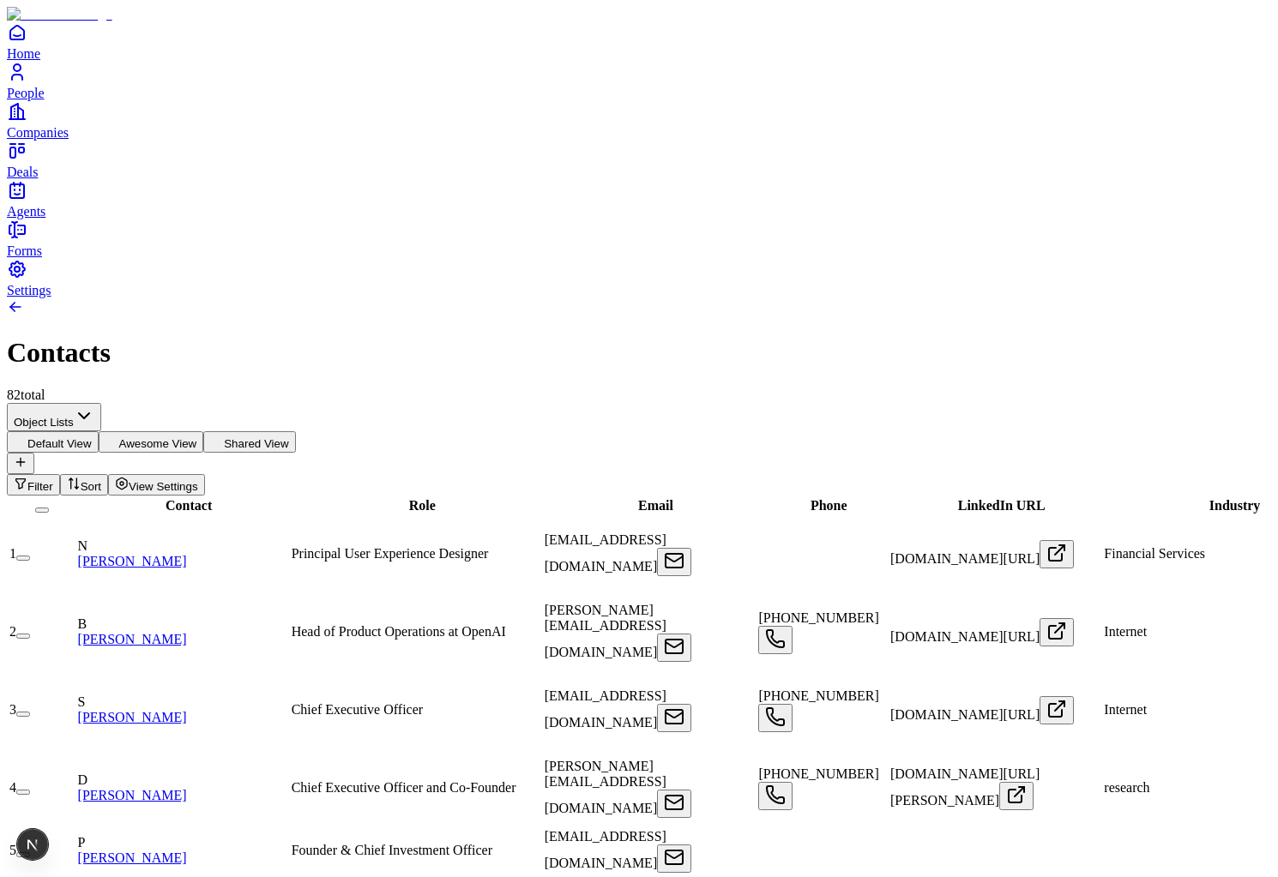
click at [99, 431] on button "Default View" at bounding box center [53, 441] width 92 height 21
click at [170, 498] on span "Contact" at bounding box center [189, 505] width 46 height 15
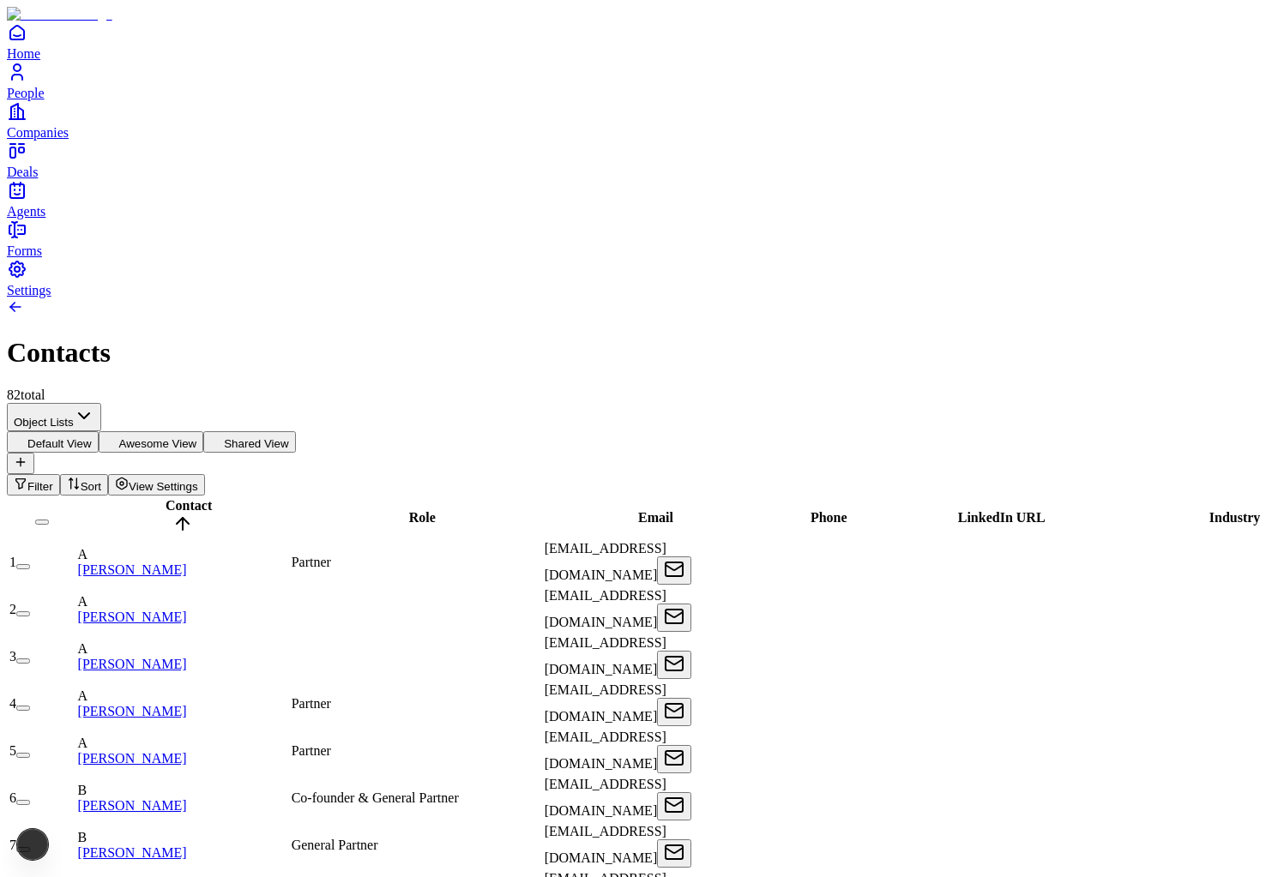
click at [170, 498] on span "Contact" at bounding box center [189, 505] width 46 height 15
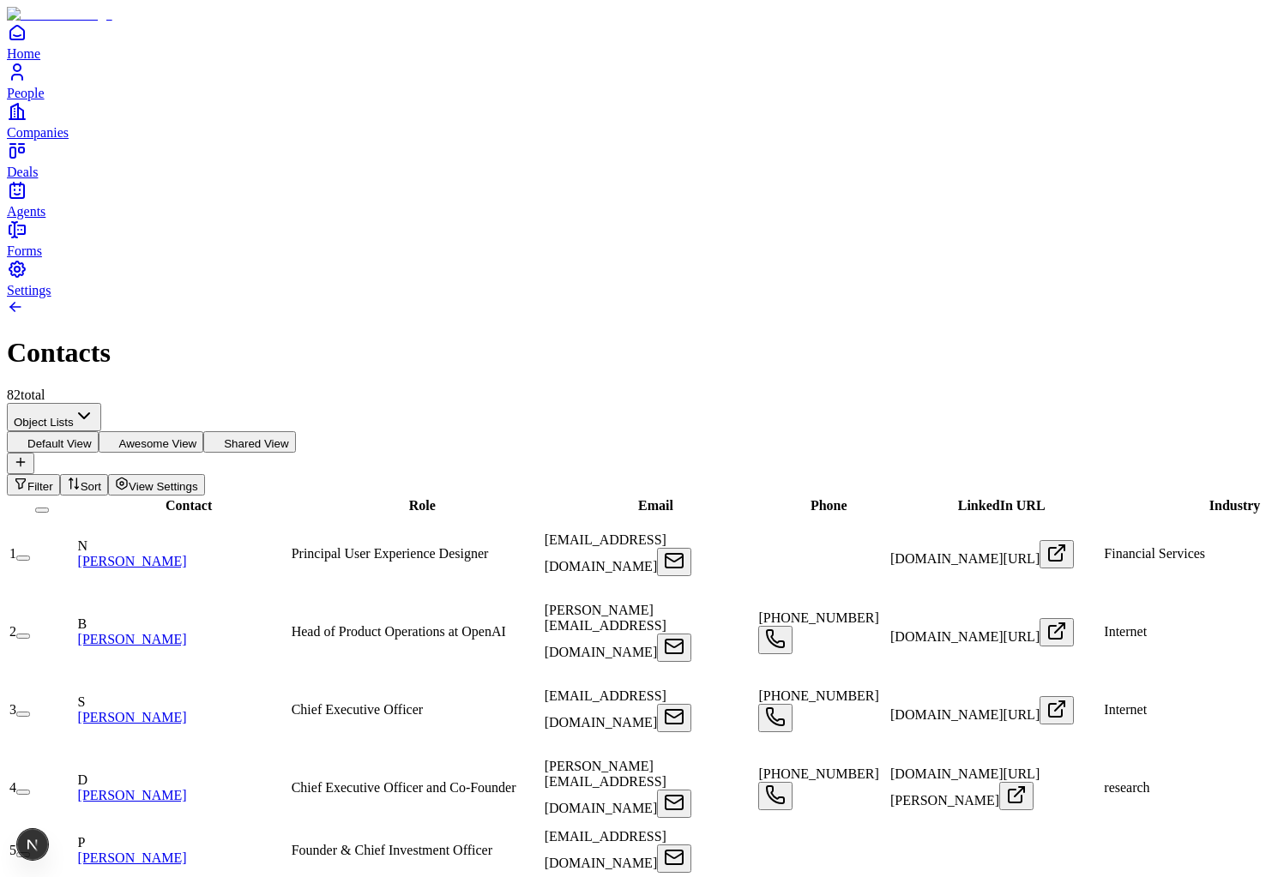
click at [204, 431] on button "Awesome View" at bounding box center [152, 441] width 106 height 21
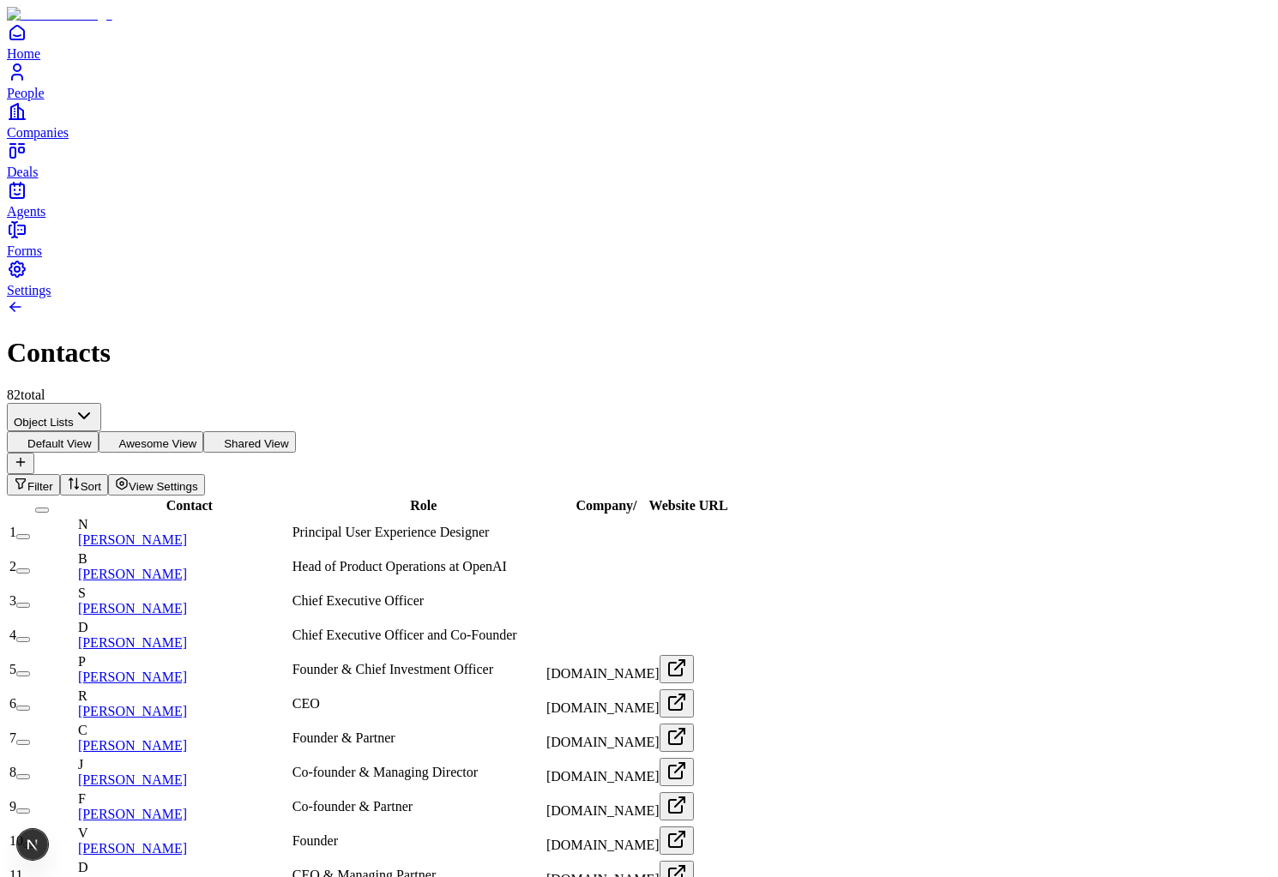
click at [295, 431] on button "Shared View" at bounding box center [249, 441] width 92 height 21
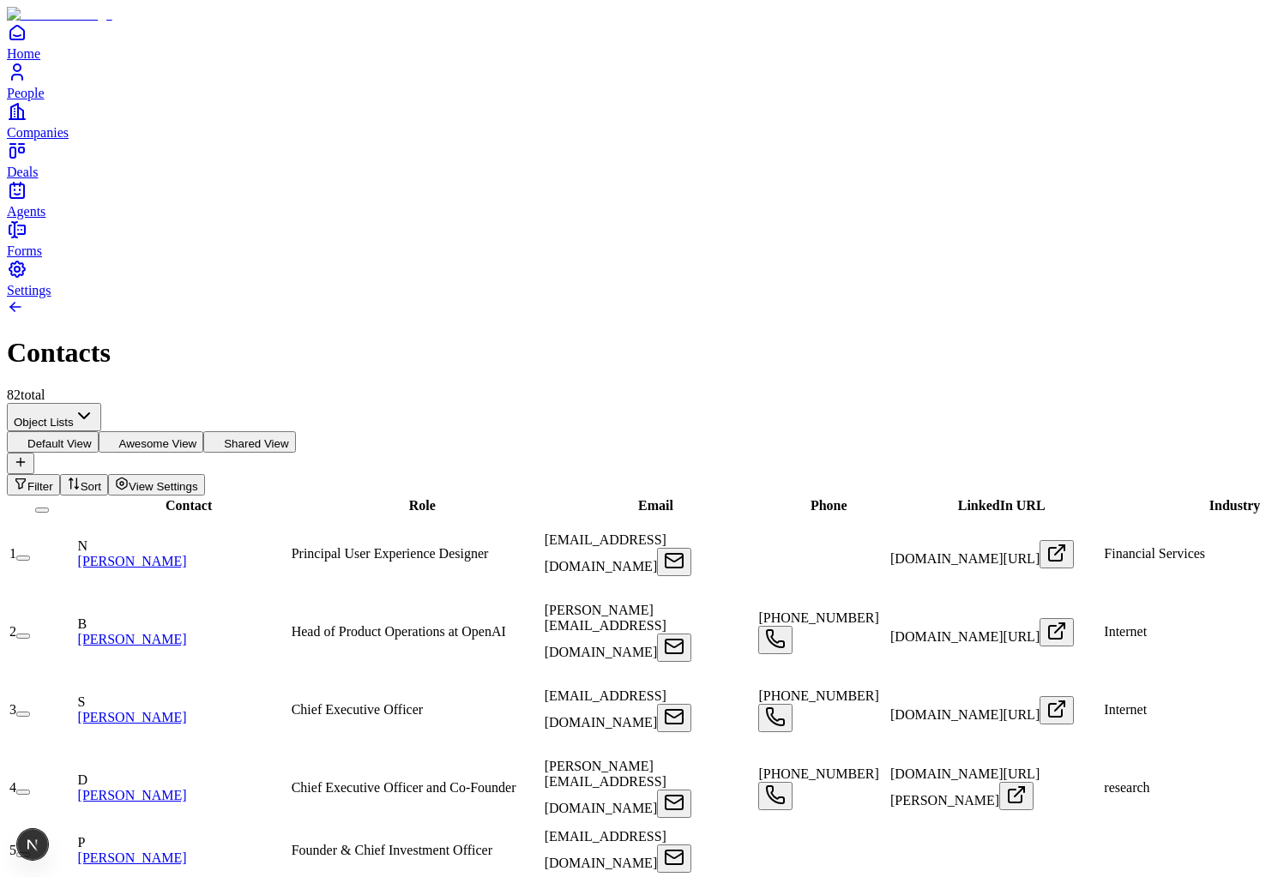
click at [99, 431] on button "Default View" at bounding box center [53, 441] width 92 height 21
click at [53, 480] on span "Filter" at bounding box center [40, 486] width 26 height 13
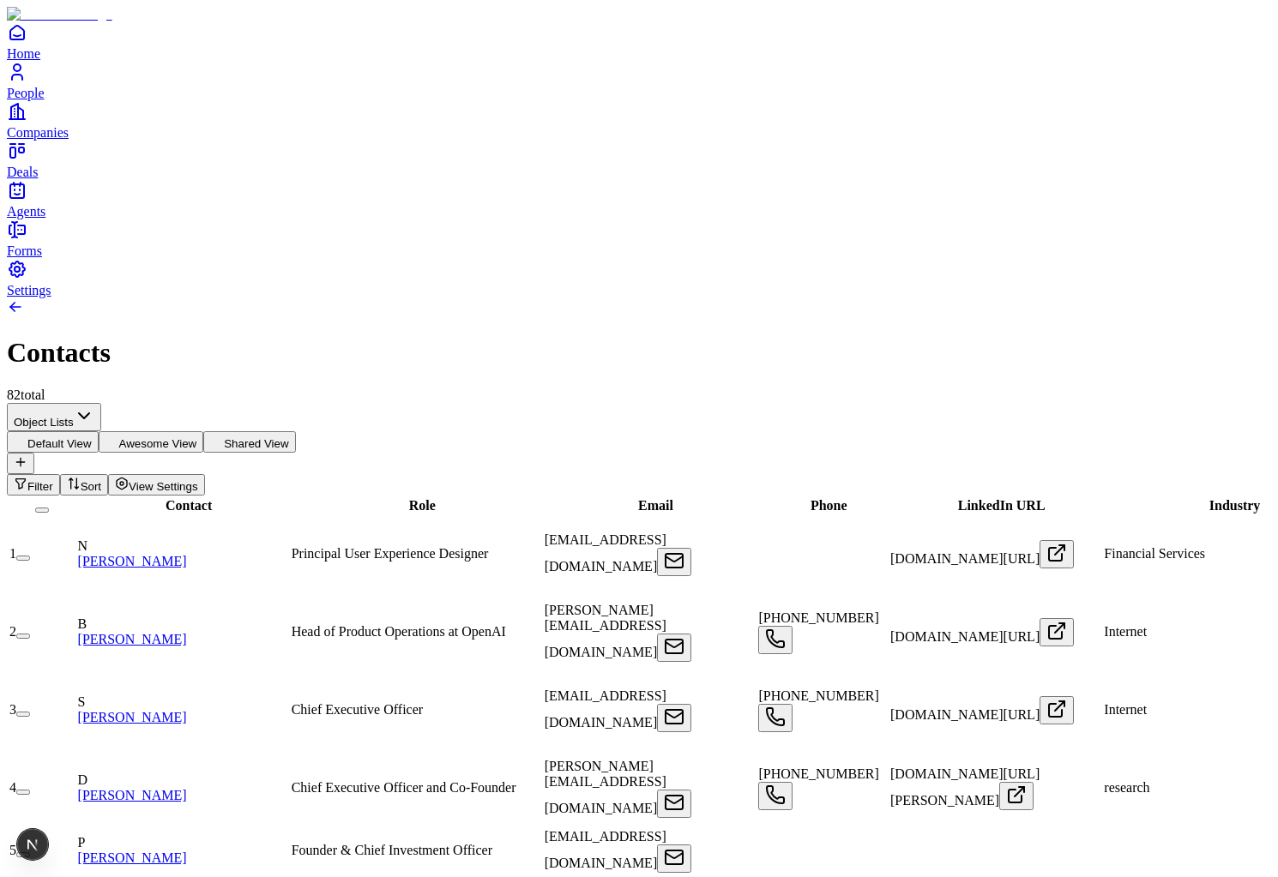
click at [101, 480] on span "Sort" at bounding box center [91, 486] width 21 height 13
